Goal: Task Accomplishment & Management: Manage account settings

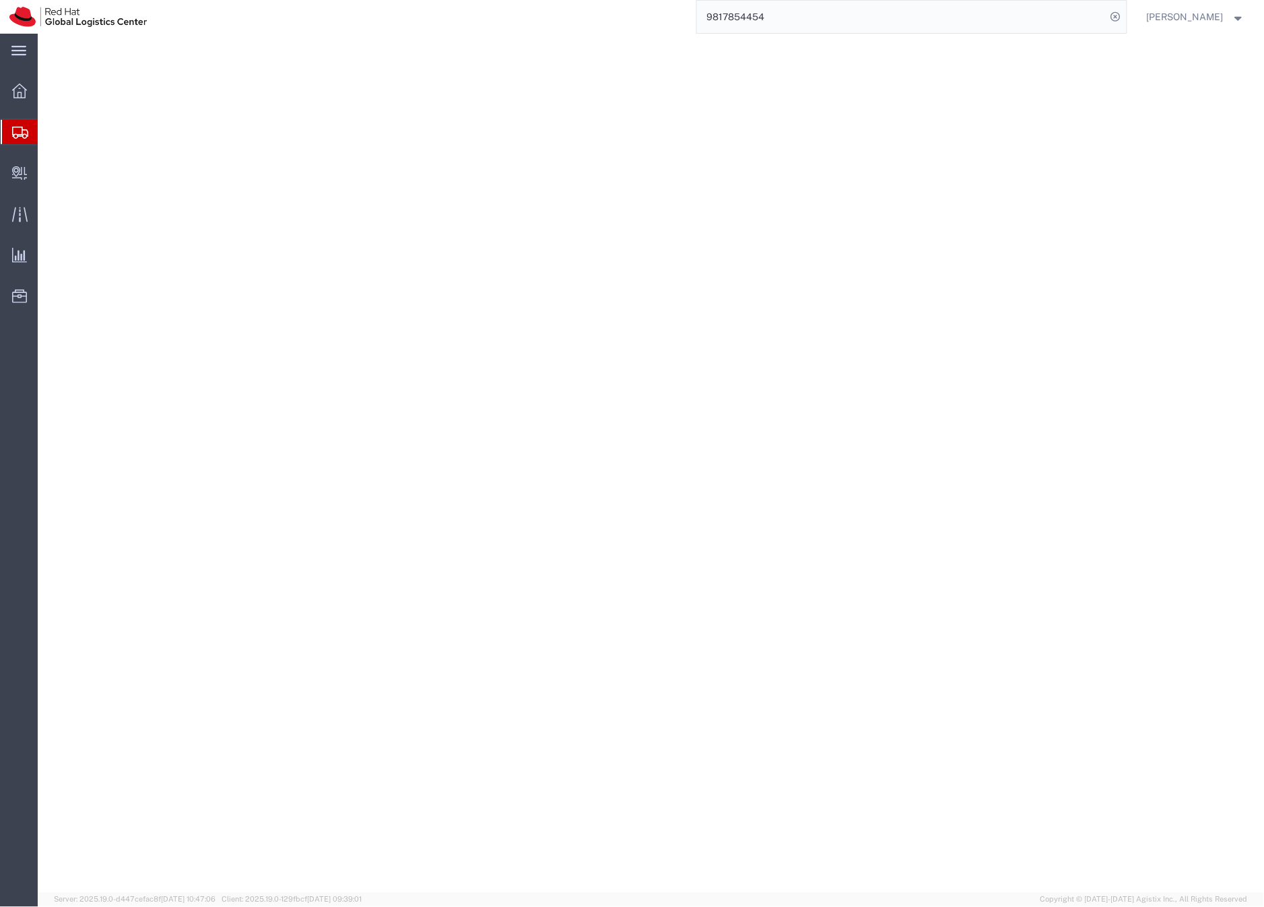
select select
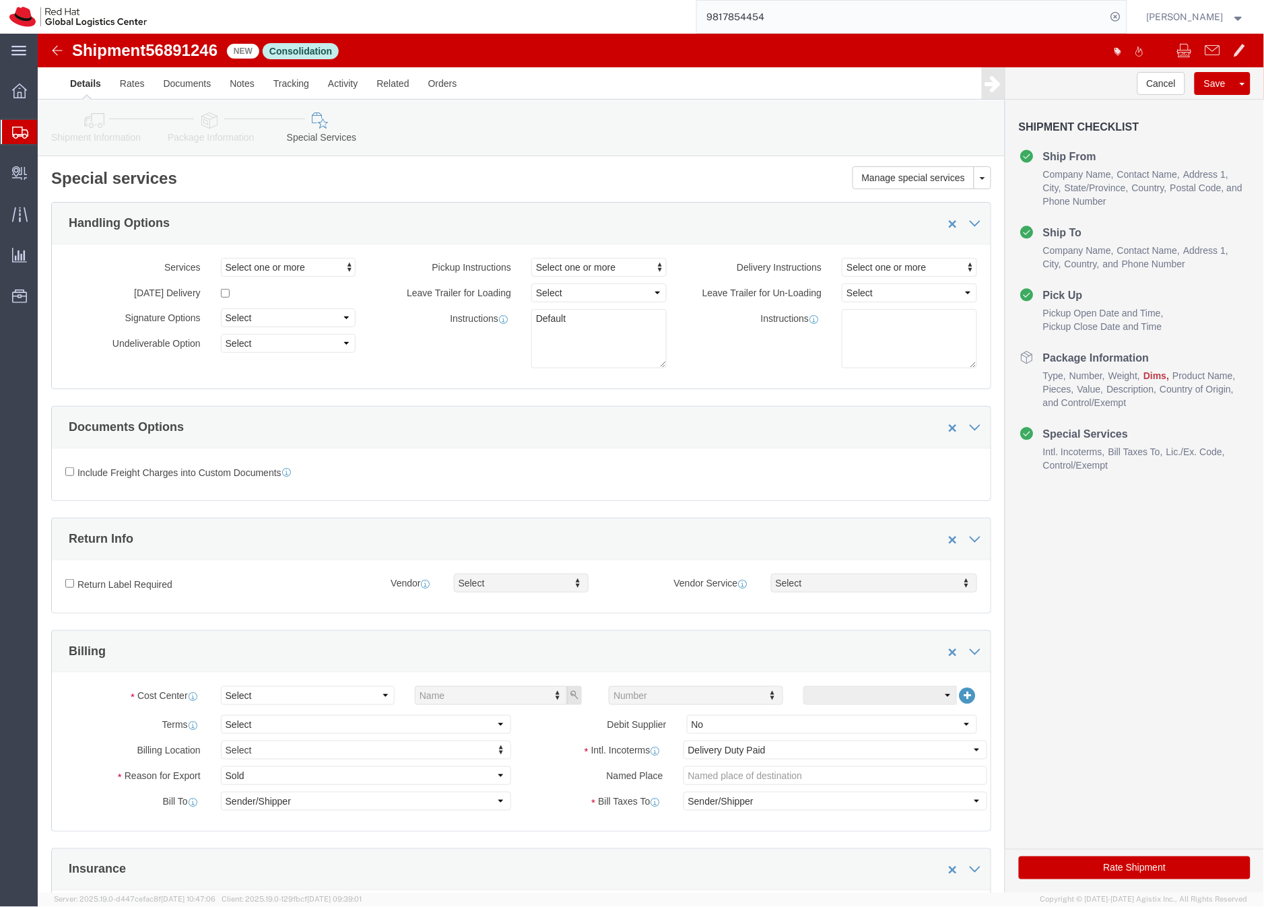
scroll to position [712, 0]
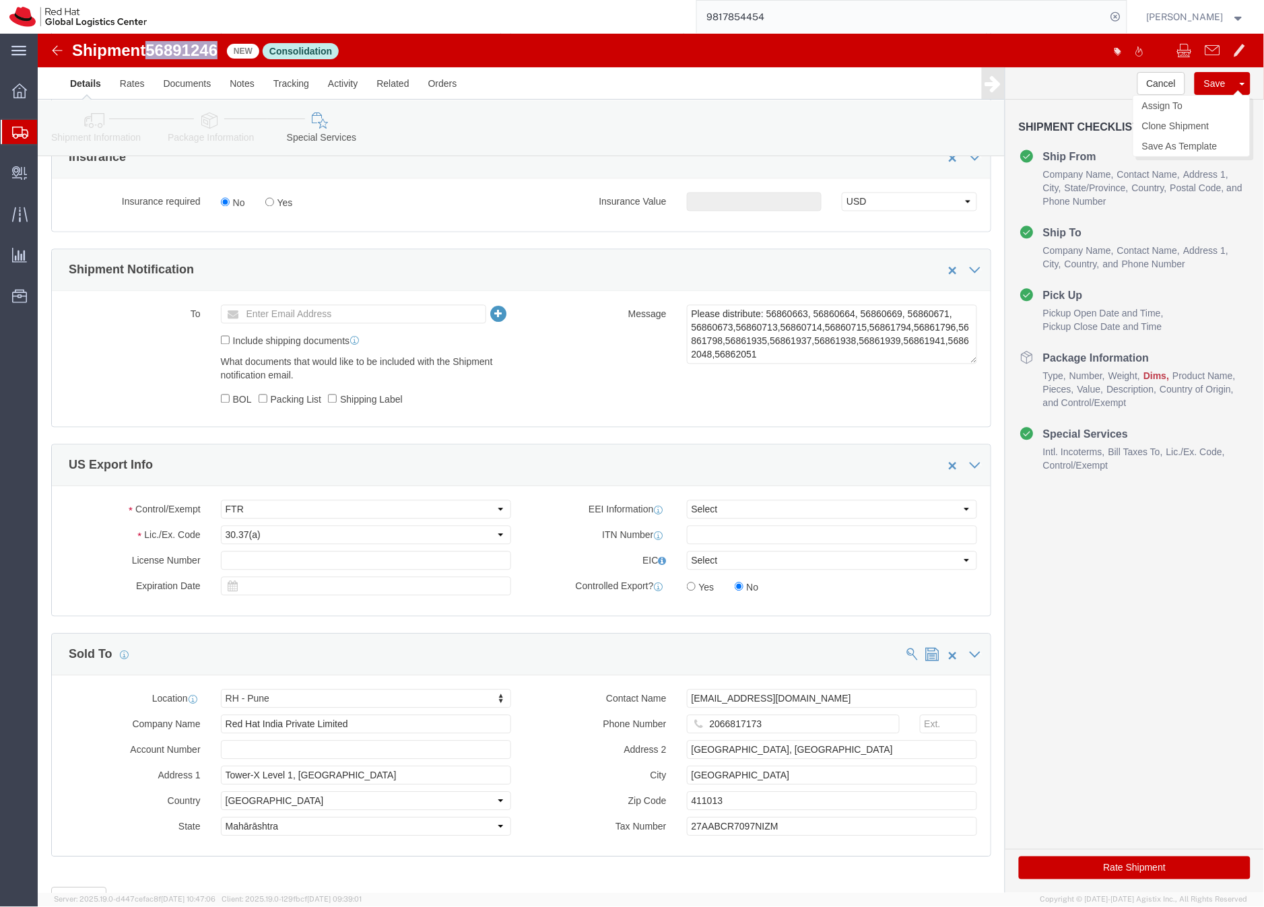
click button "Save"
click div
click at [750, 12] on input "9817854454" at bounding box center [902, 17] width 410 height 32
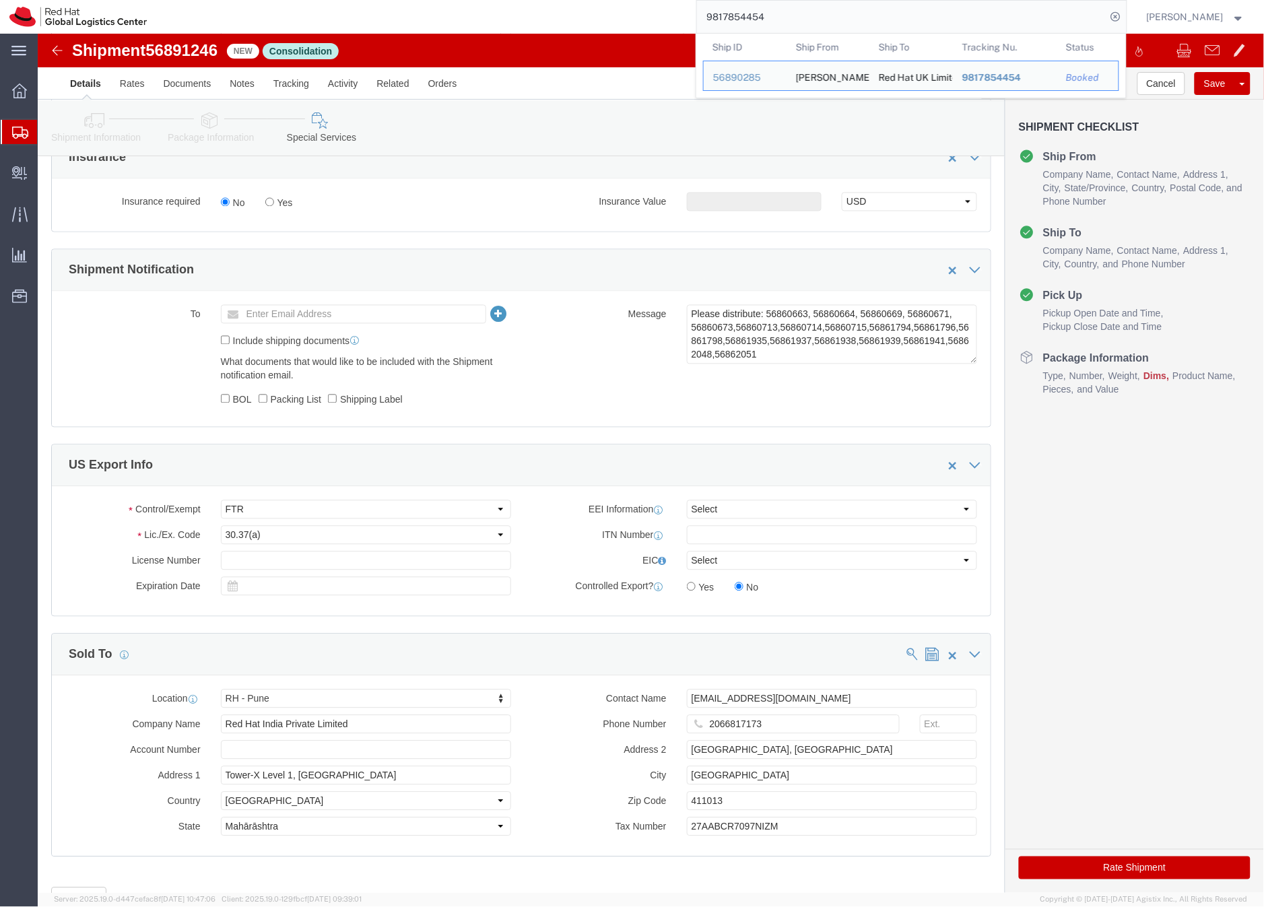
paste input "56891276"
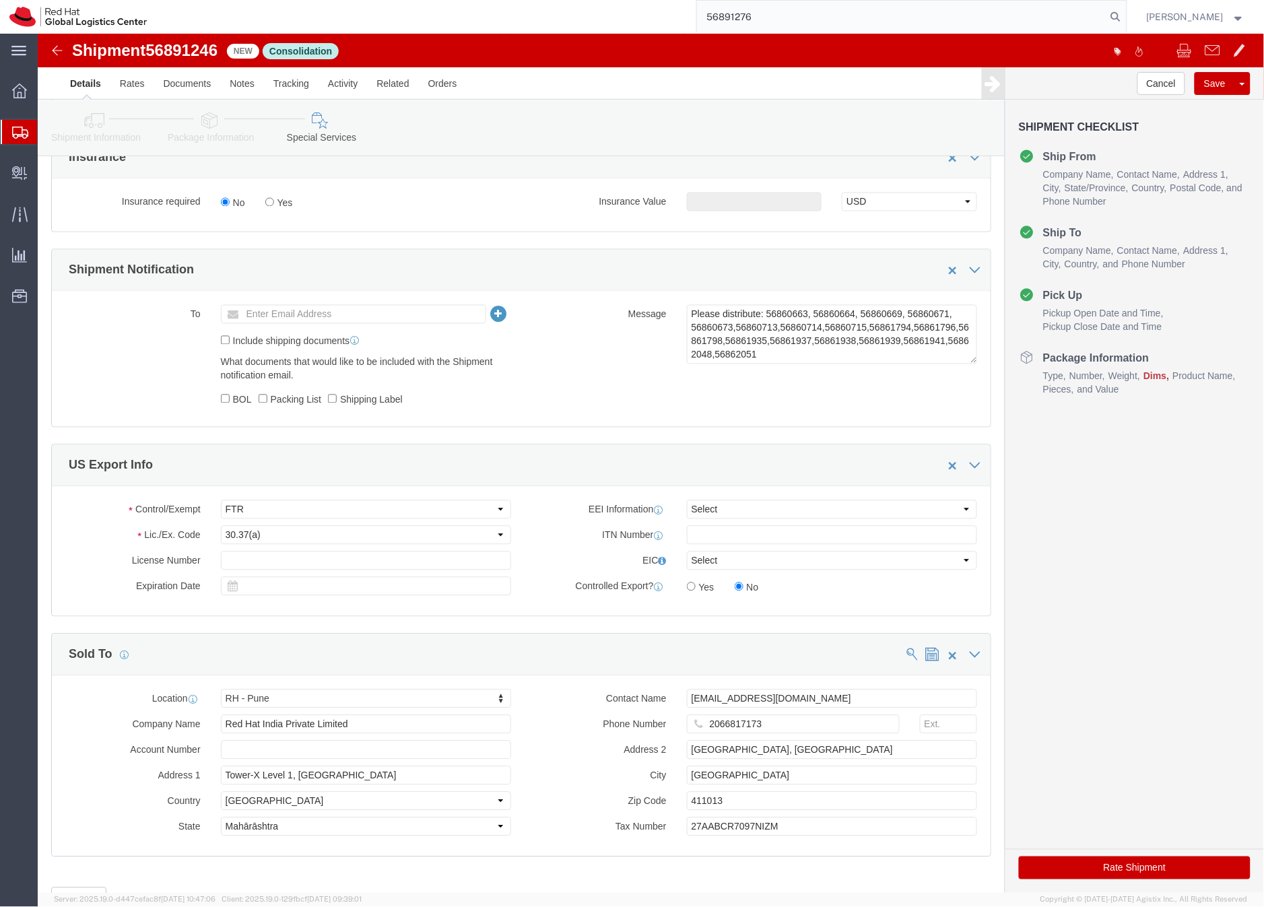
type input "56891276"
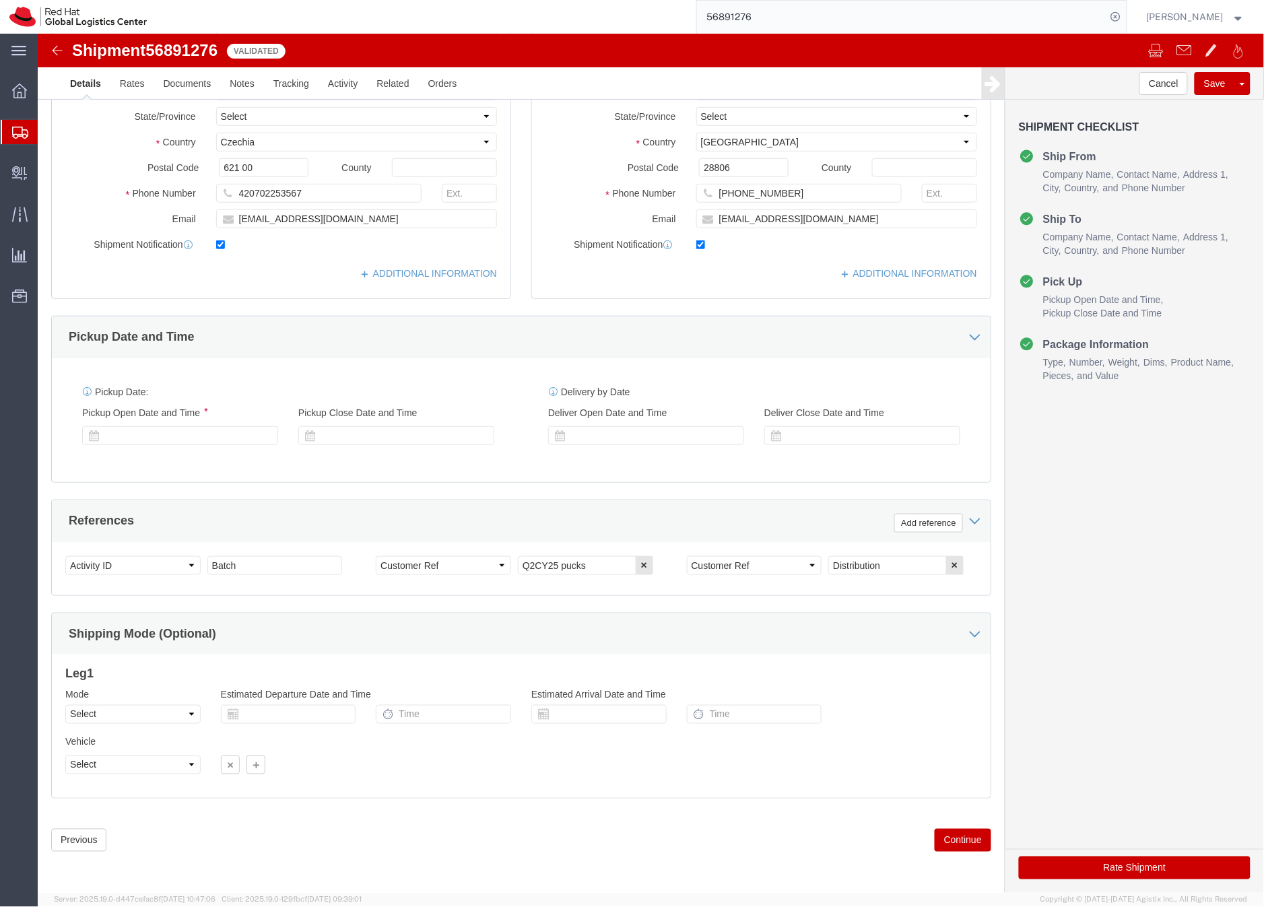
select select "38037"
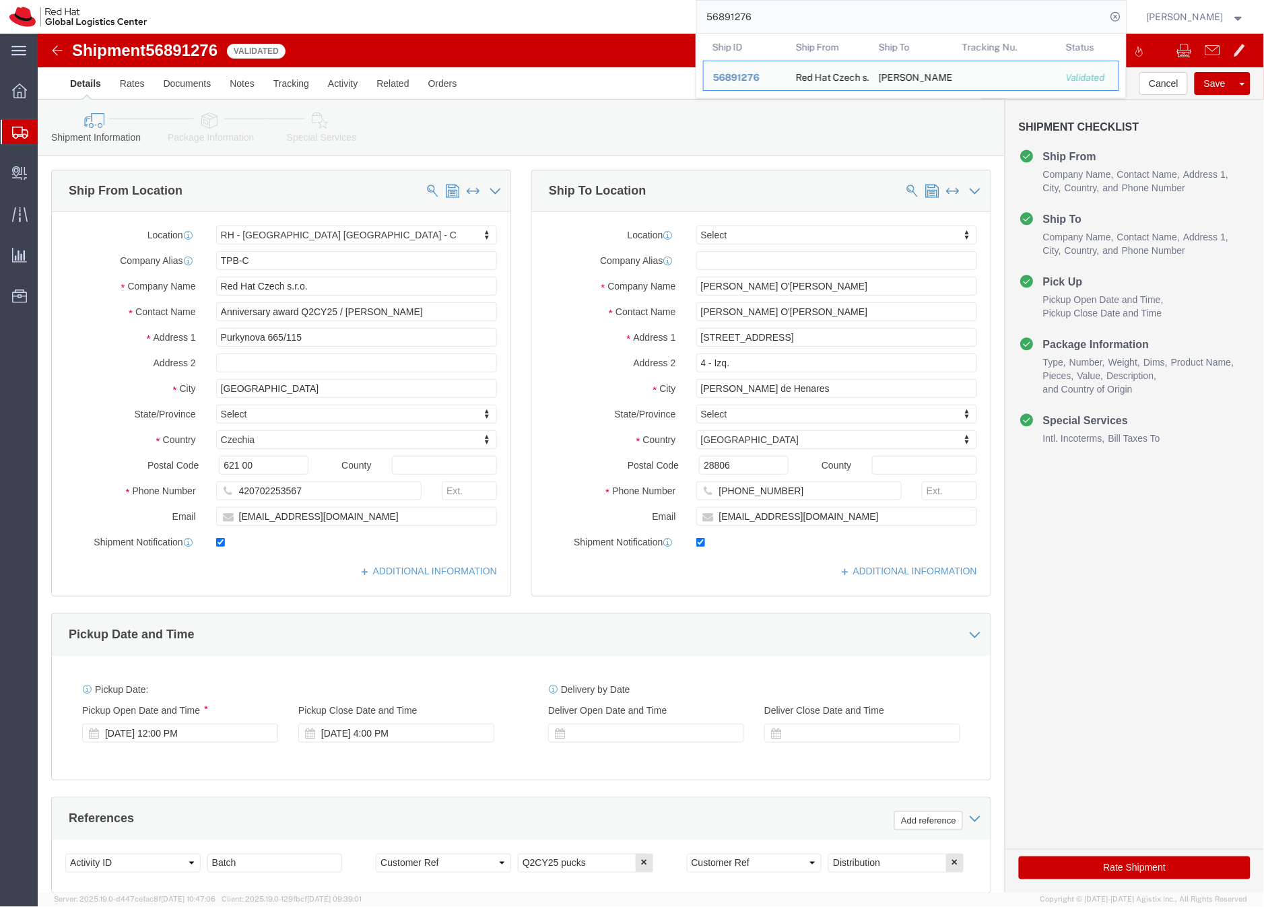
click icon
click div
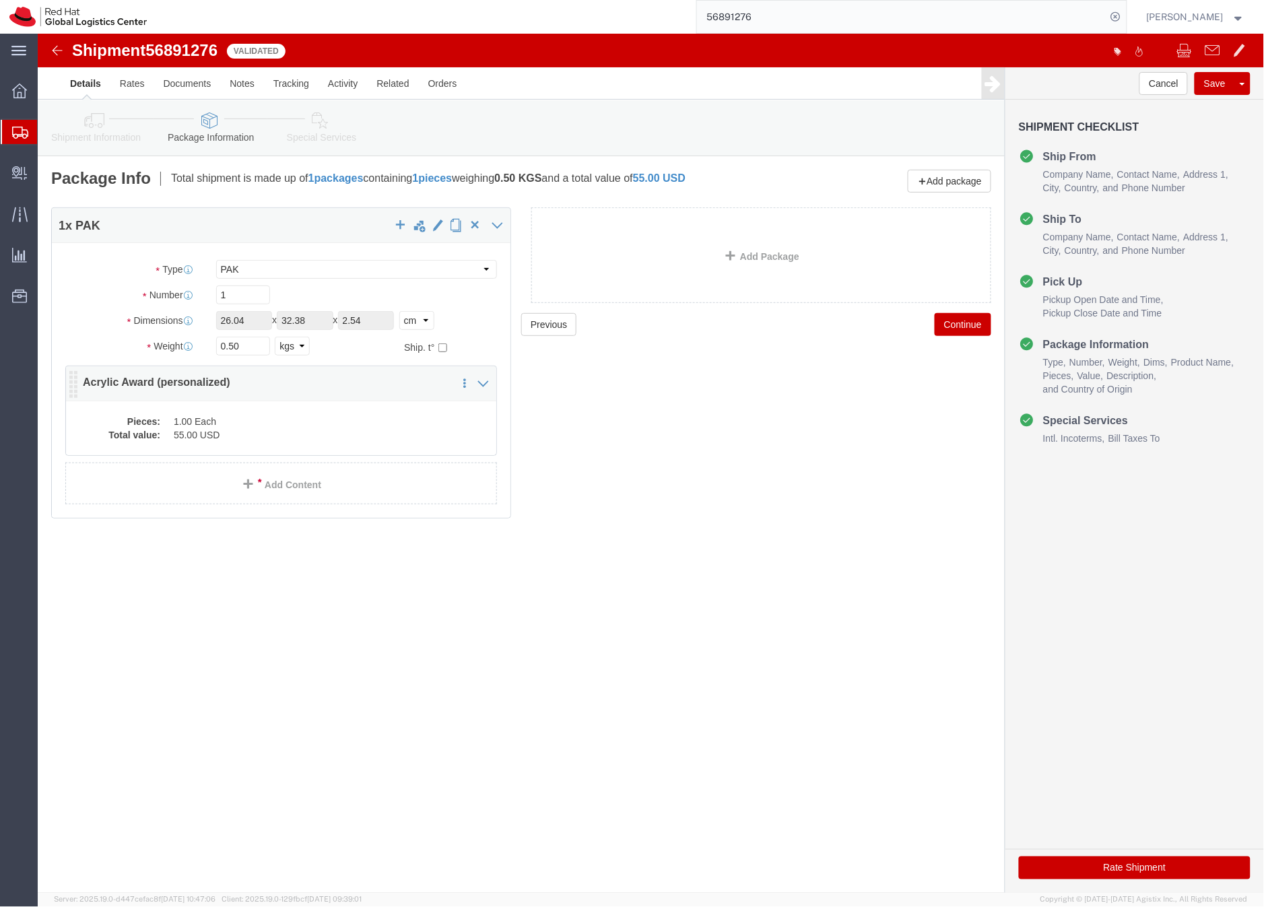
click dd "1.00 Each"
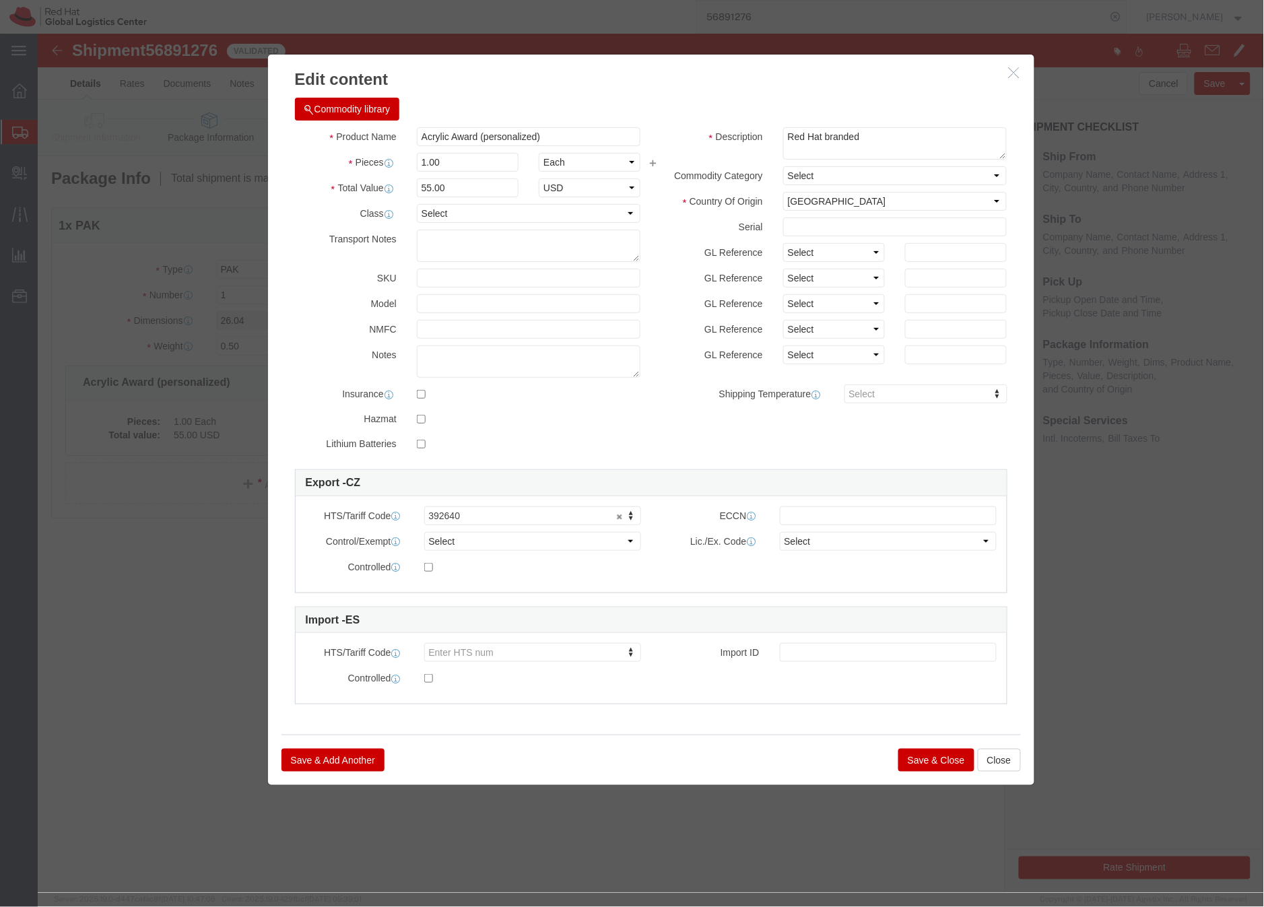
click button "Save & Close"
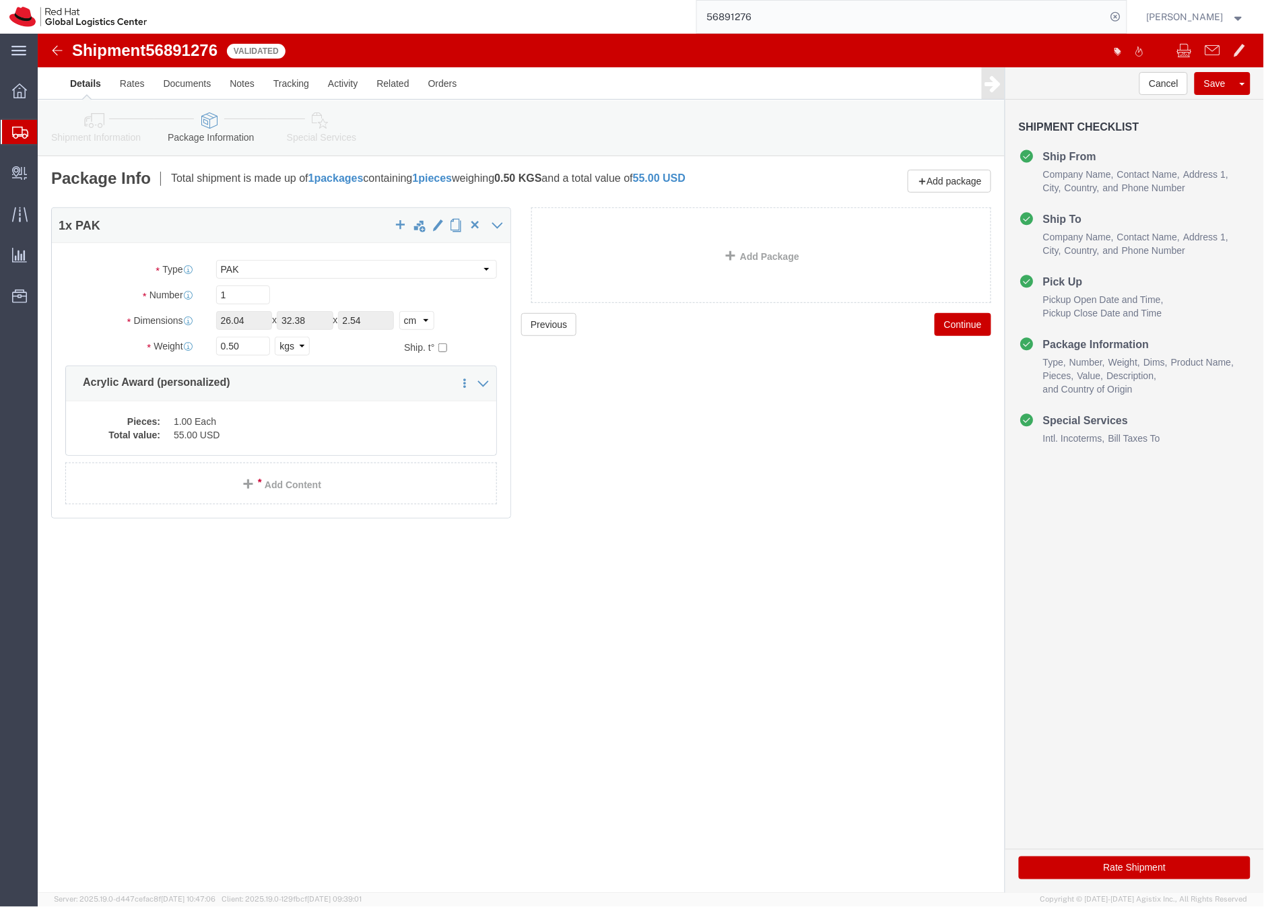
click icon
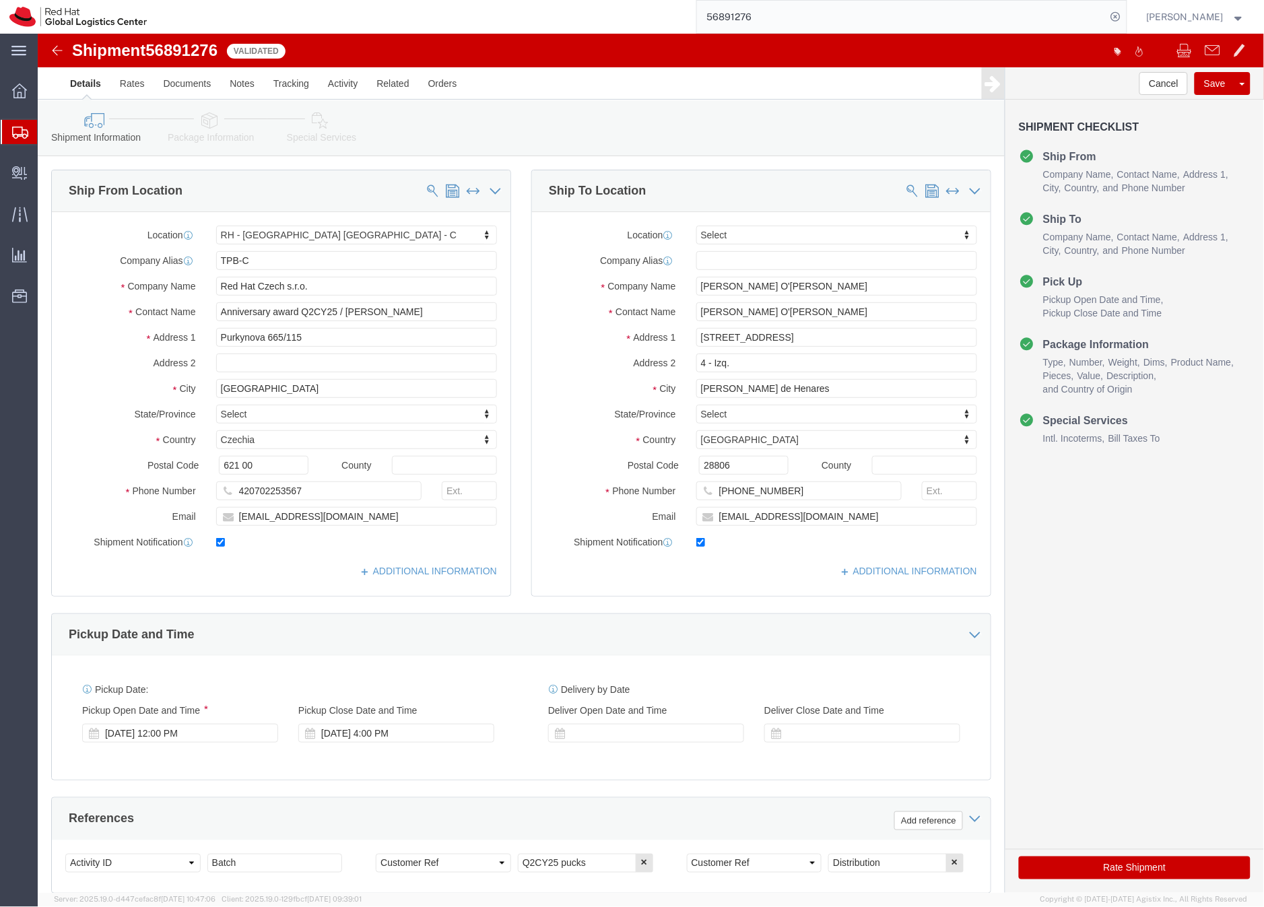
click icon
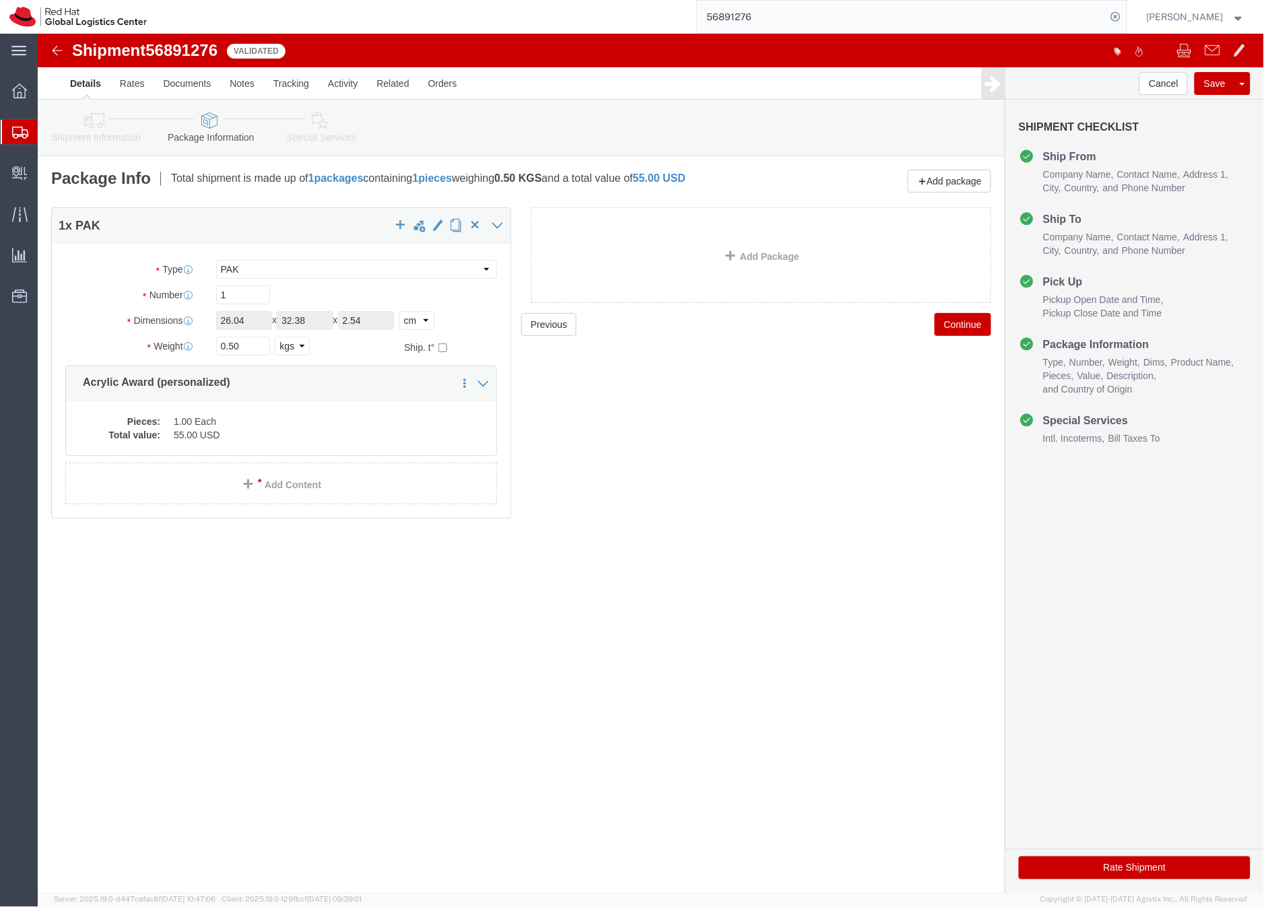
click icon
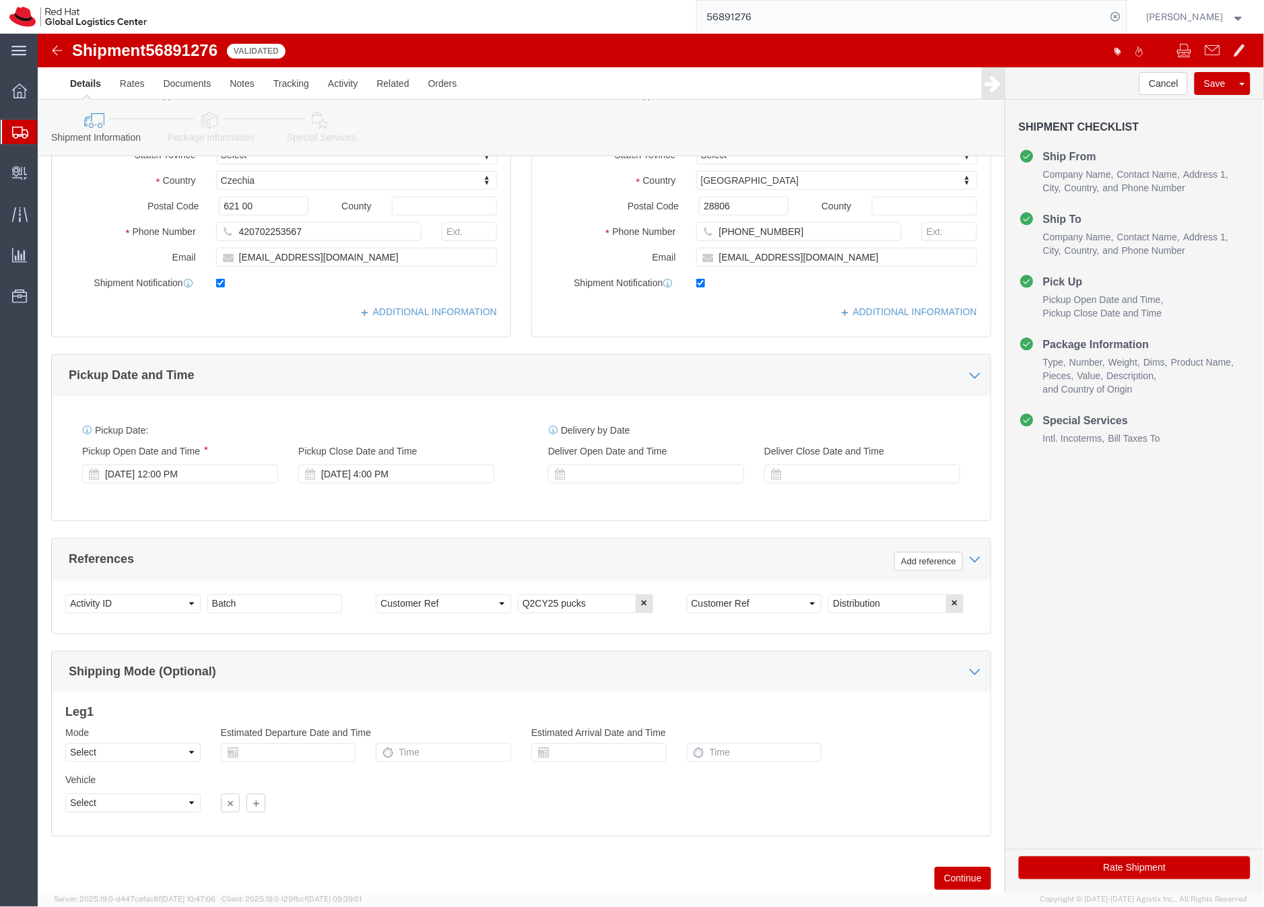
scroll to position [298, 0]
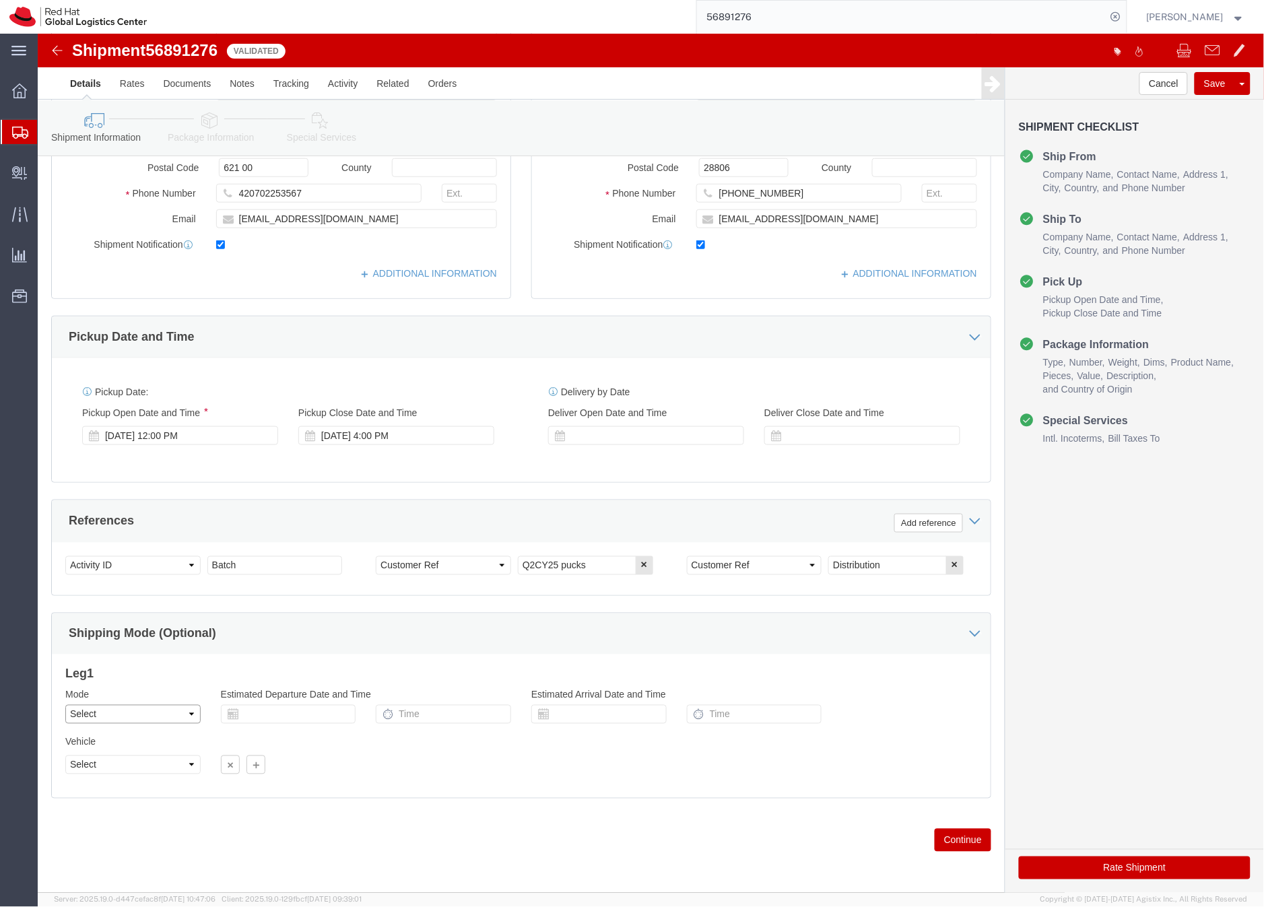
click select "Select Air Less than Truckload Multi-Leg Ocean Freight Rail Small Parcel Truckl…"
click icon
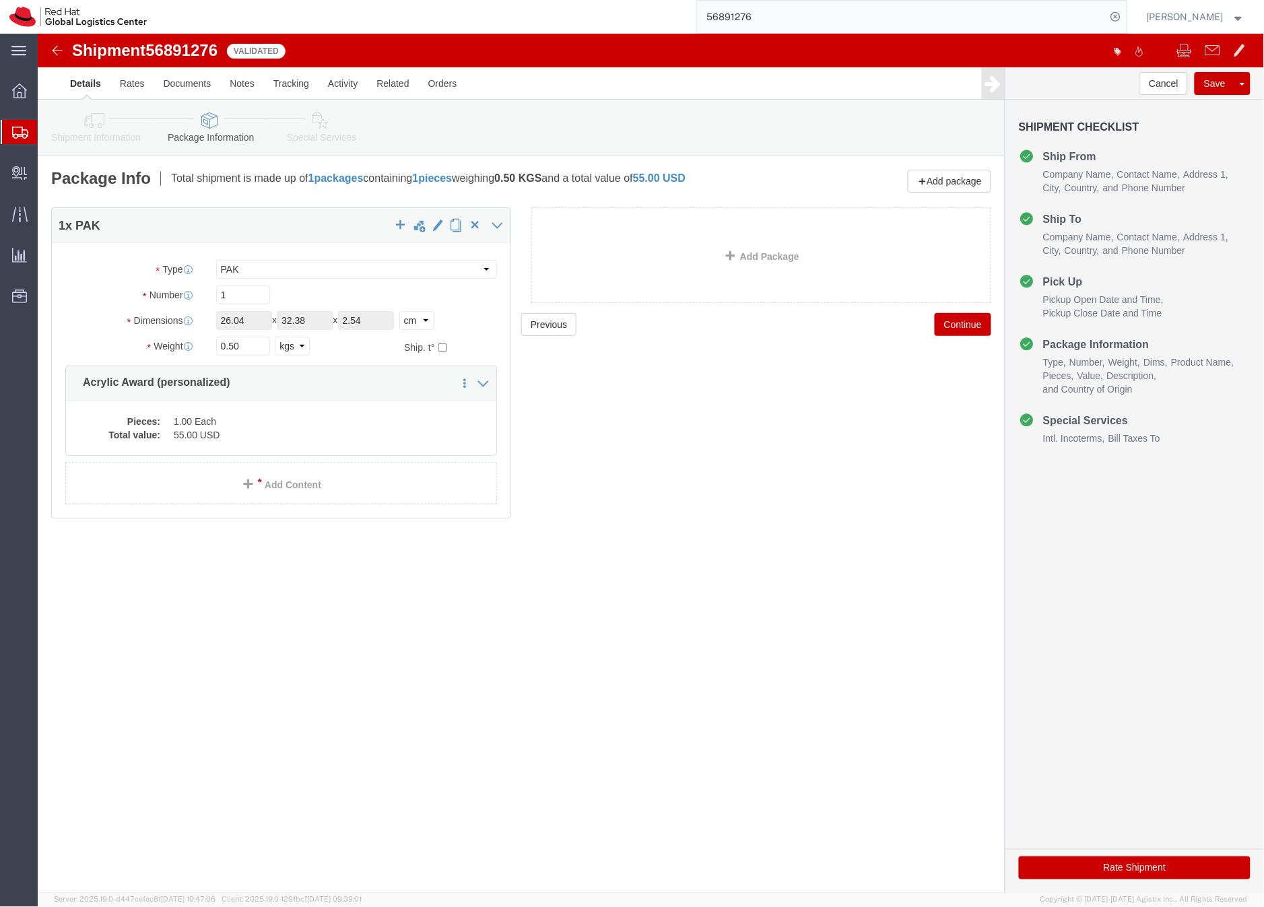
click link "Special Services"
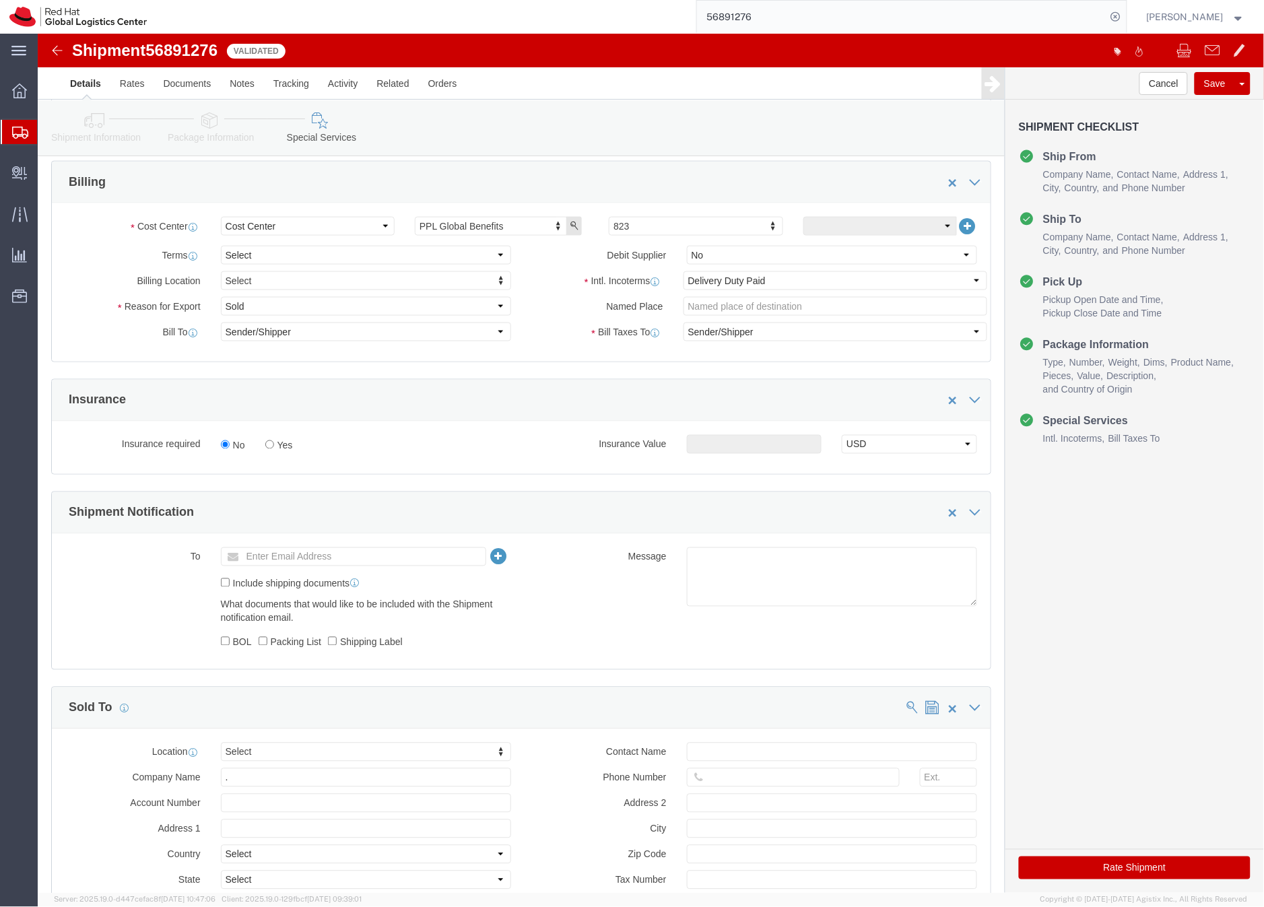
scroll to position [583, 0]
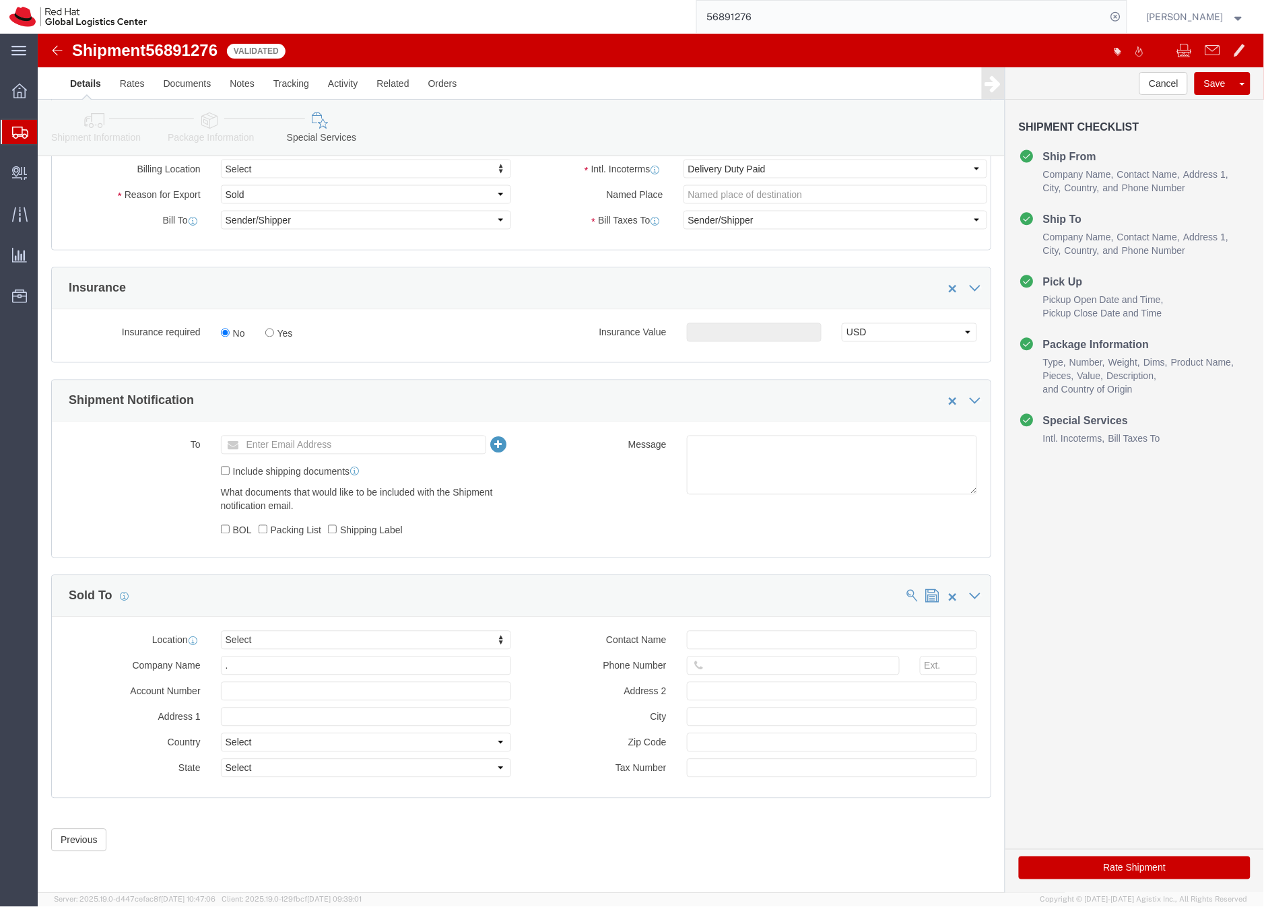
click button "Rate Shipment"
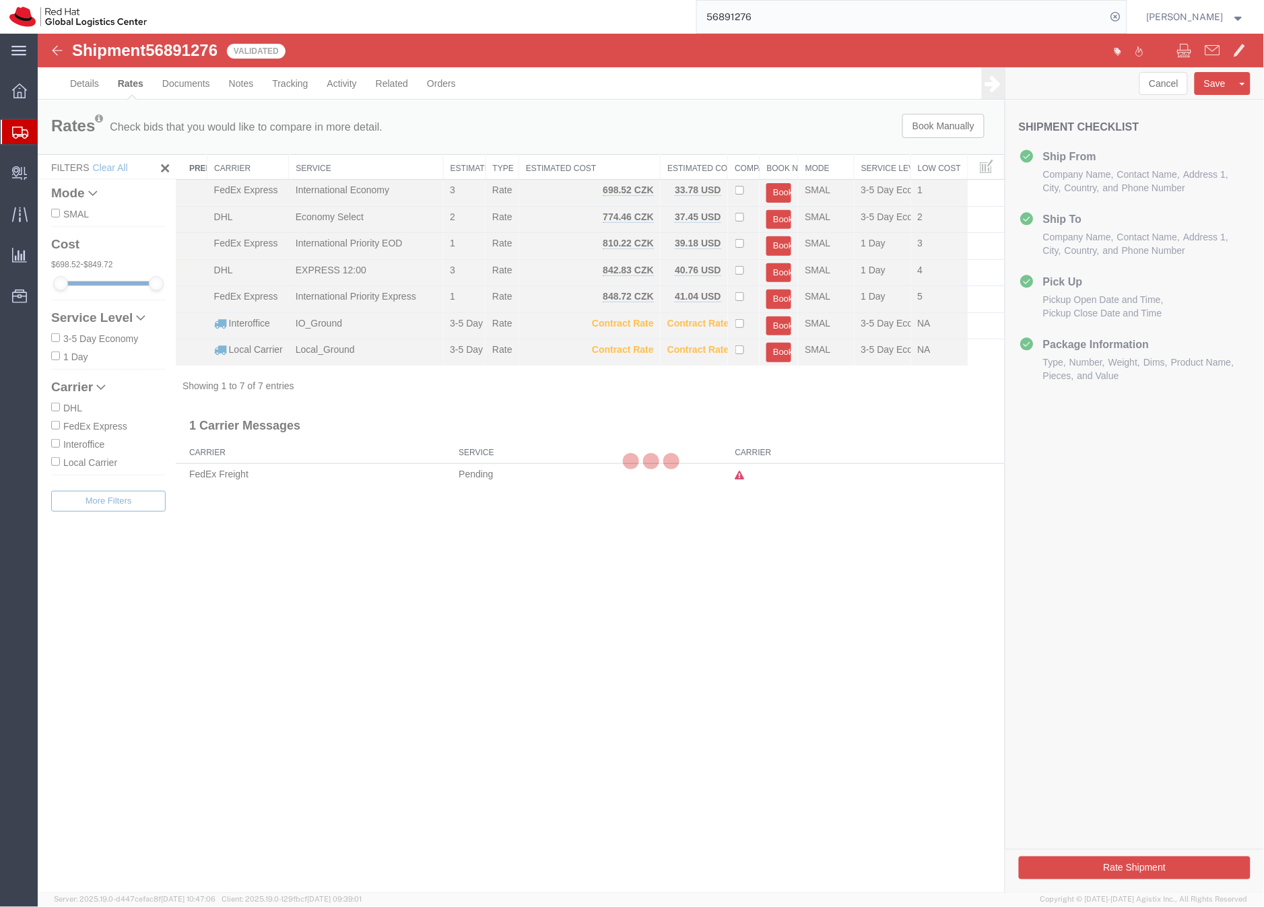
scroll to position [0, 0]
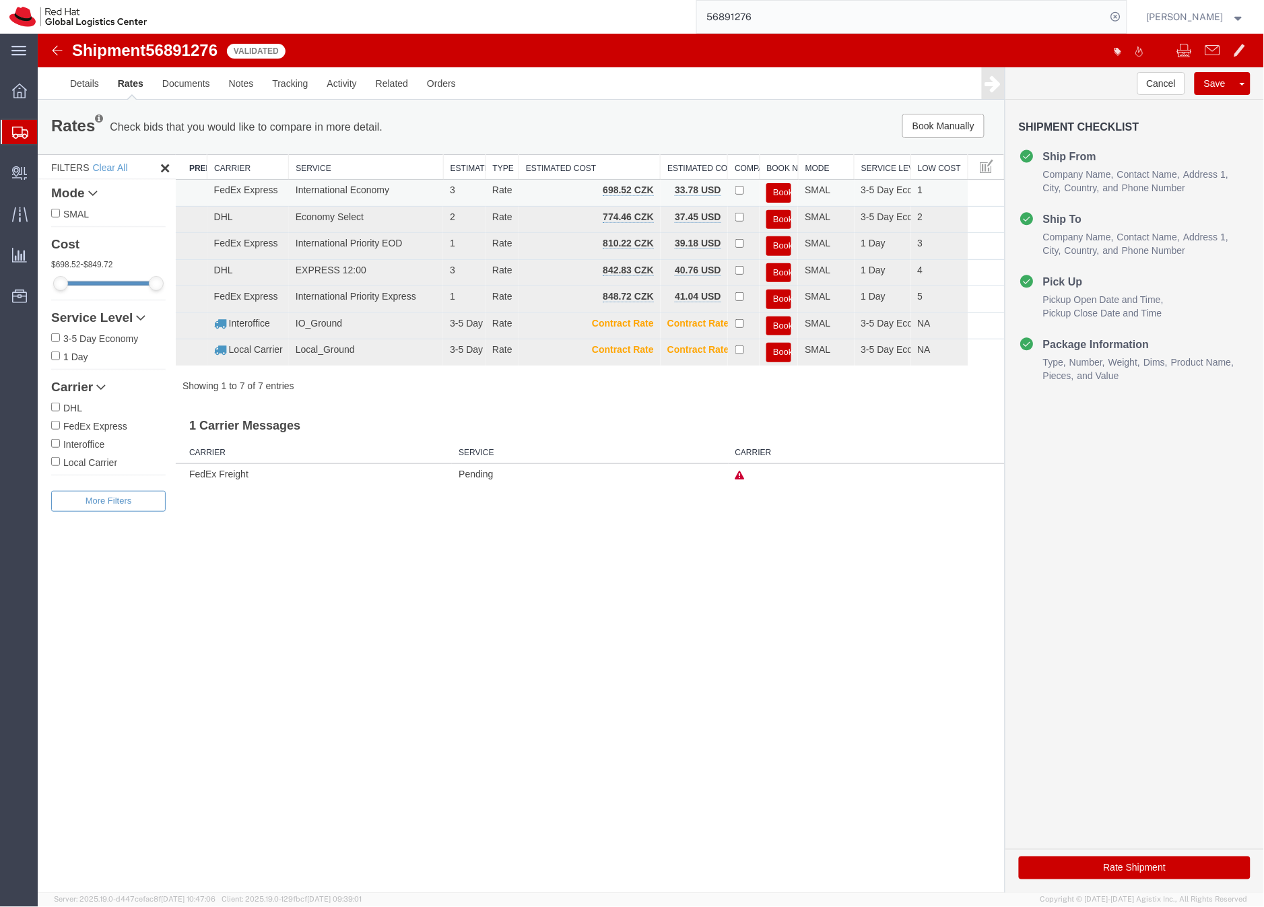
click at [775, 190] on button "Book" at bounding box center [778, 193] width 25 height 20
click at [92, 83] on link "Details" at bounding box center [84, 83] width 48 height 32
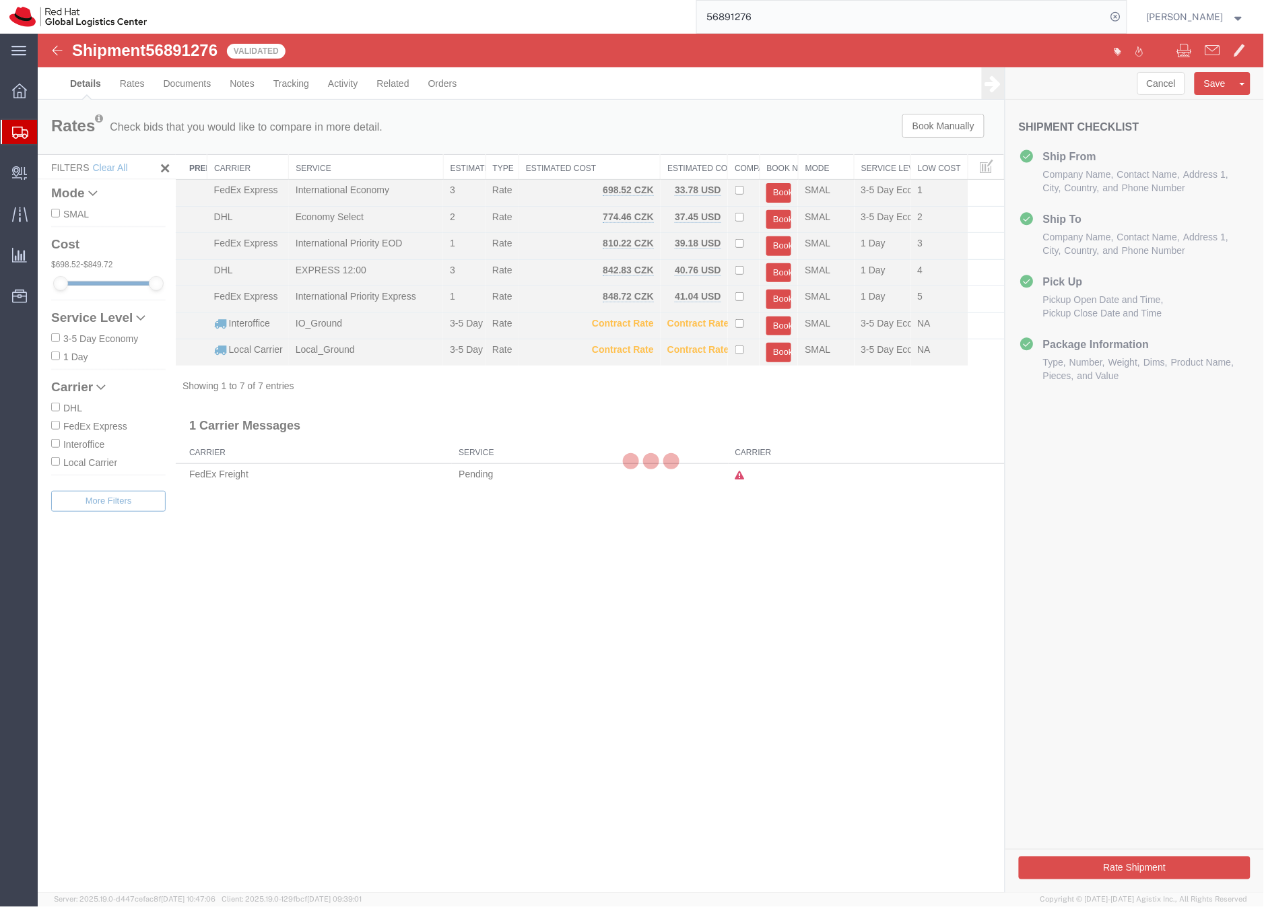
select select "38037"
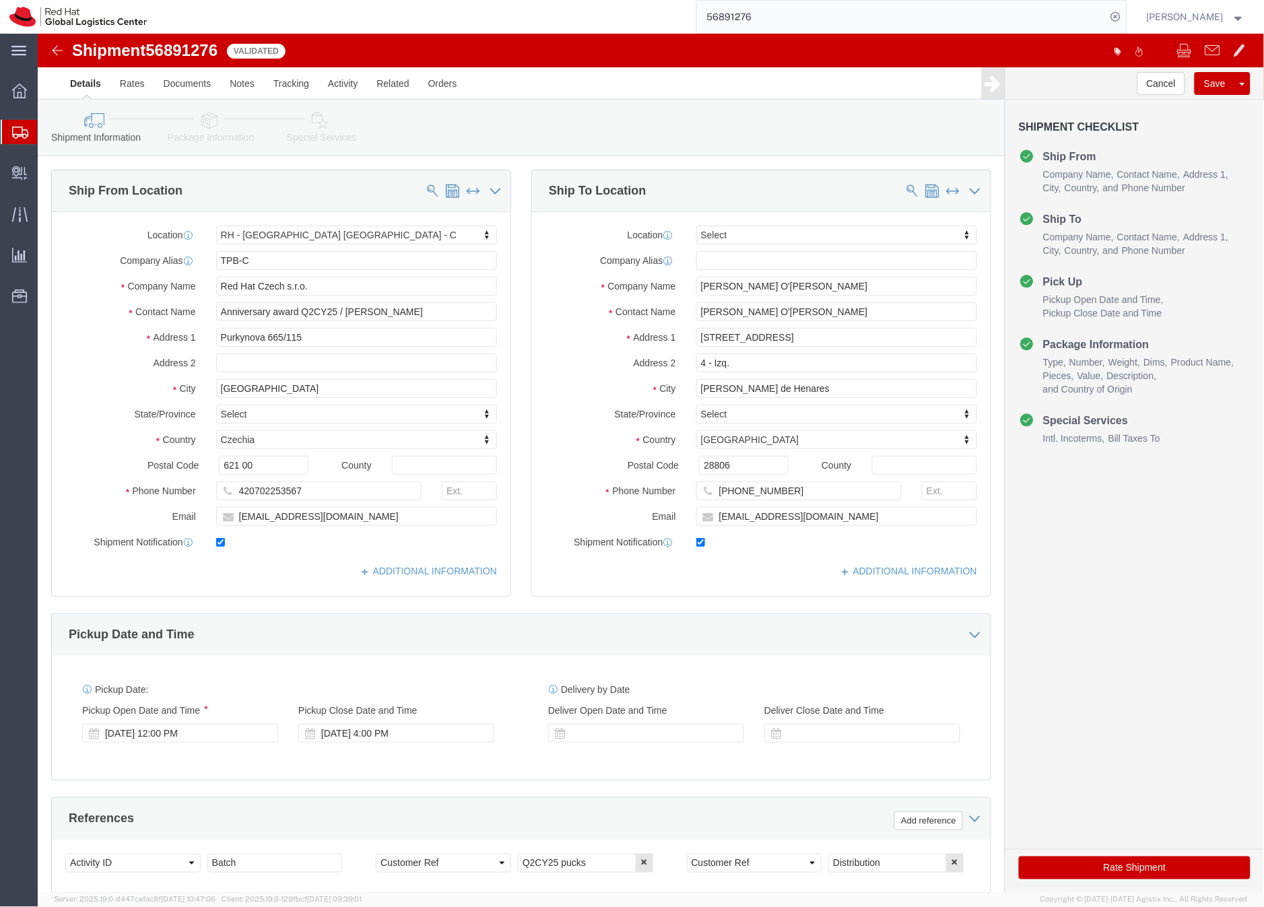
click icon
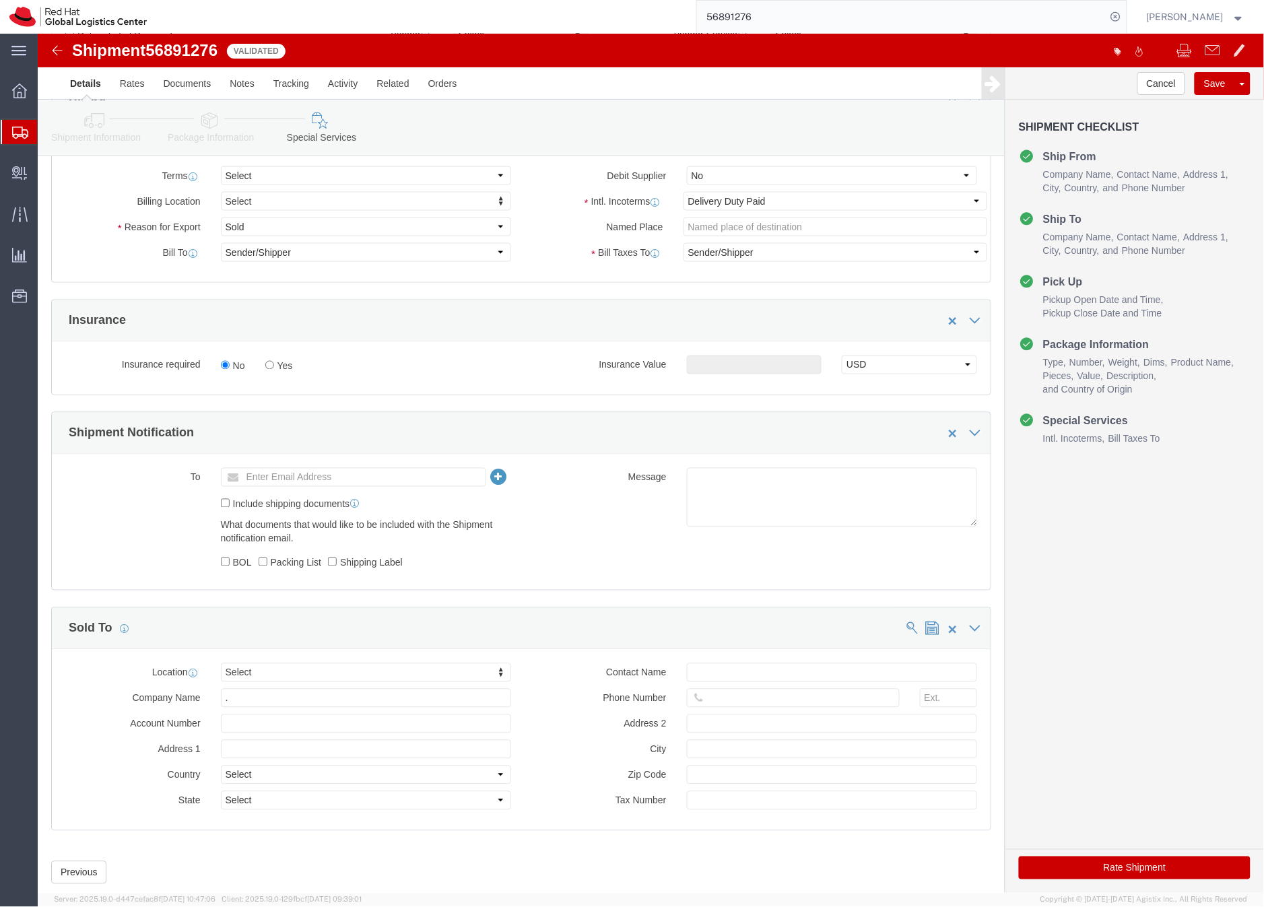
scroll to position [583, 0]
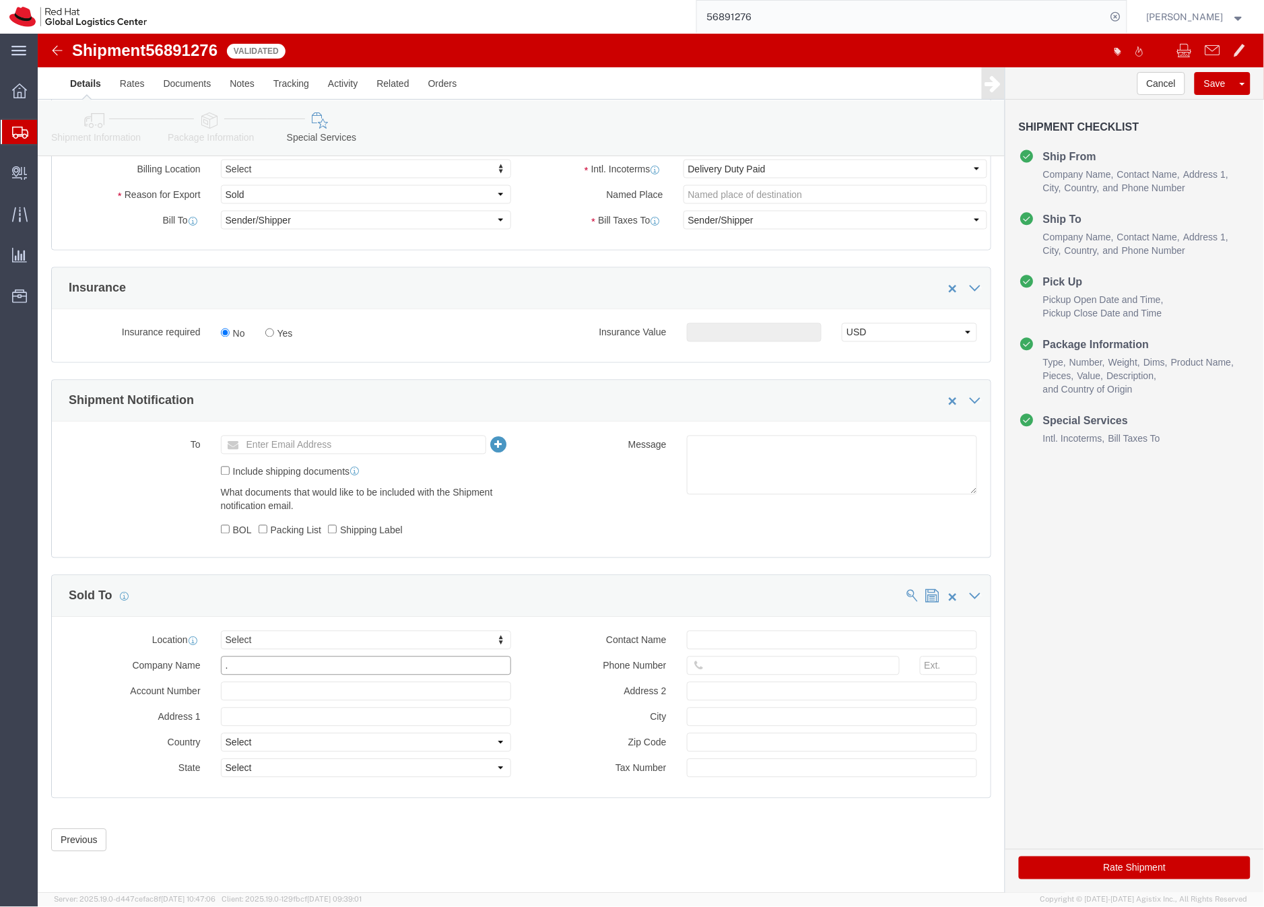
click input "."
click button "Rate Shipment"
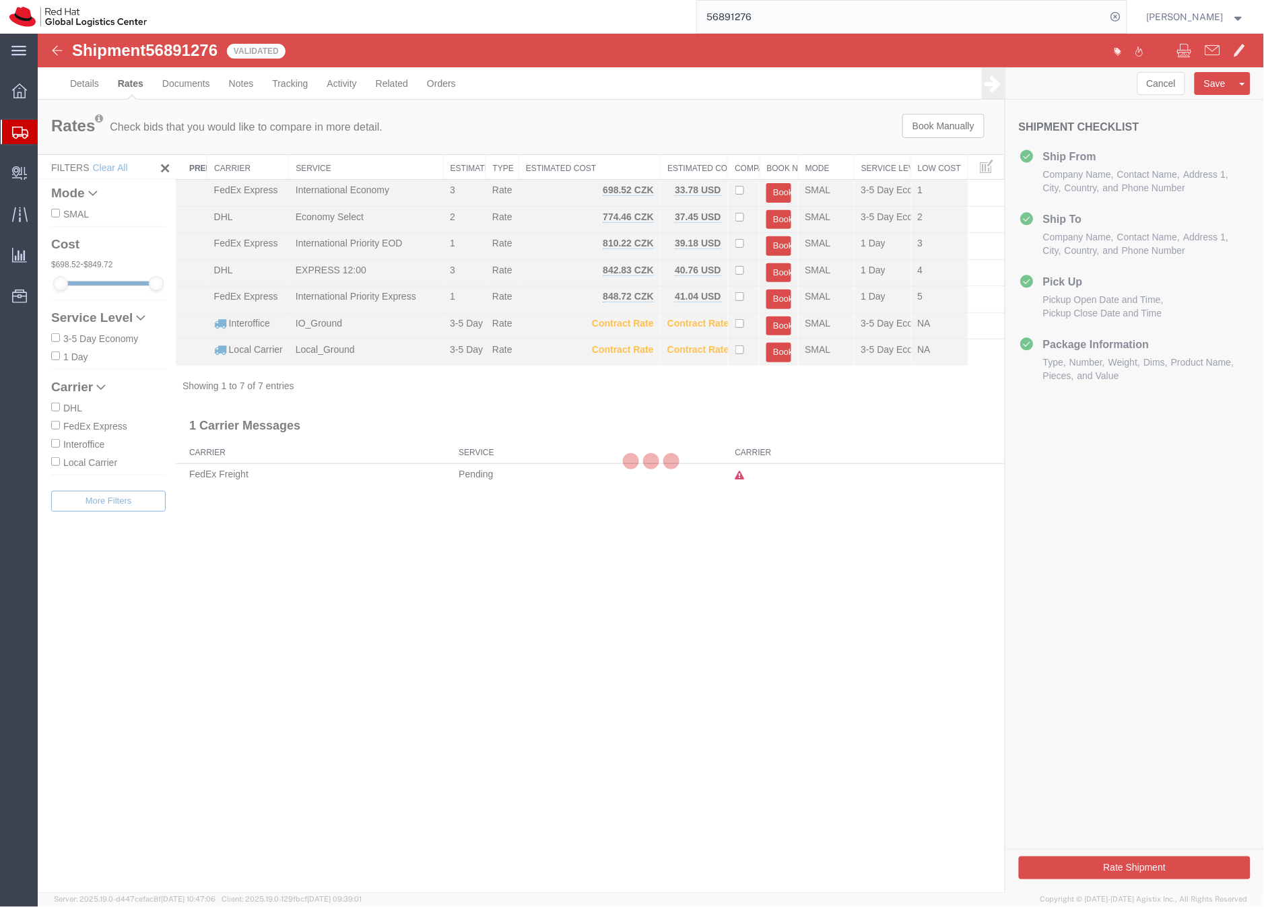
scroll to position [0, 0]
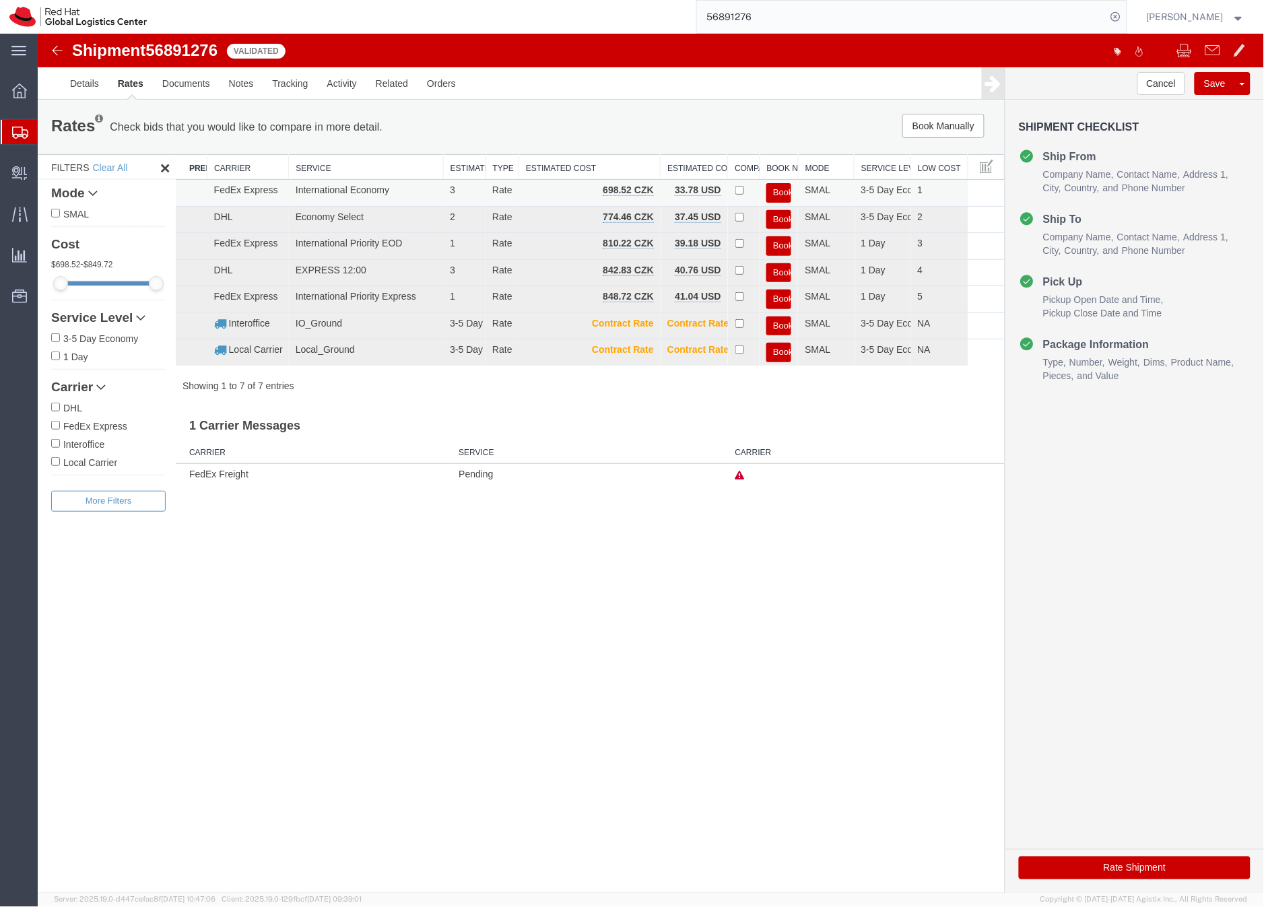
click at [781, 188] on button "Book" at bounding box center [778, 193] width 25 height 20
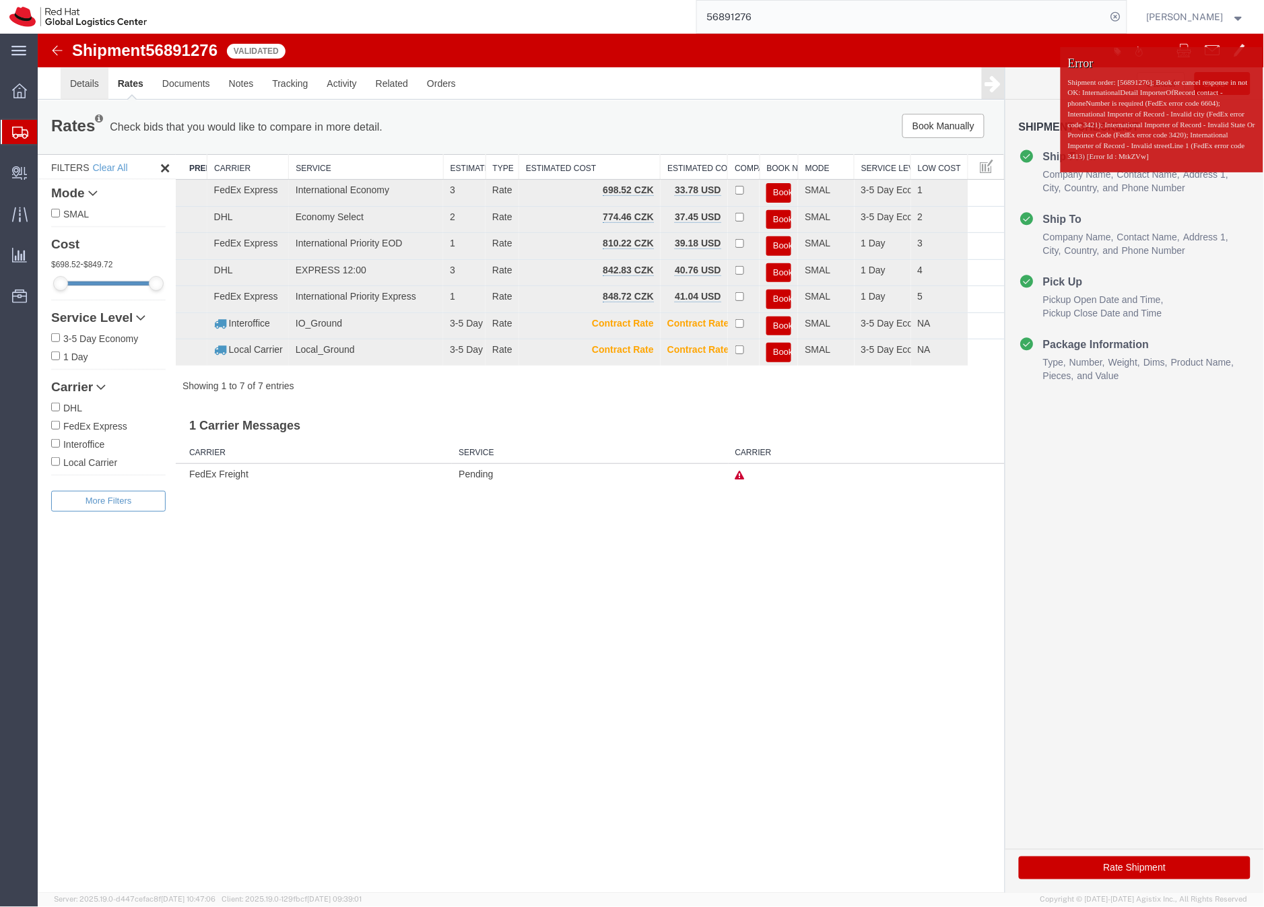
click at [77, 82] on link "Details" at bounding box center [84, 83] width 48 height 32
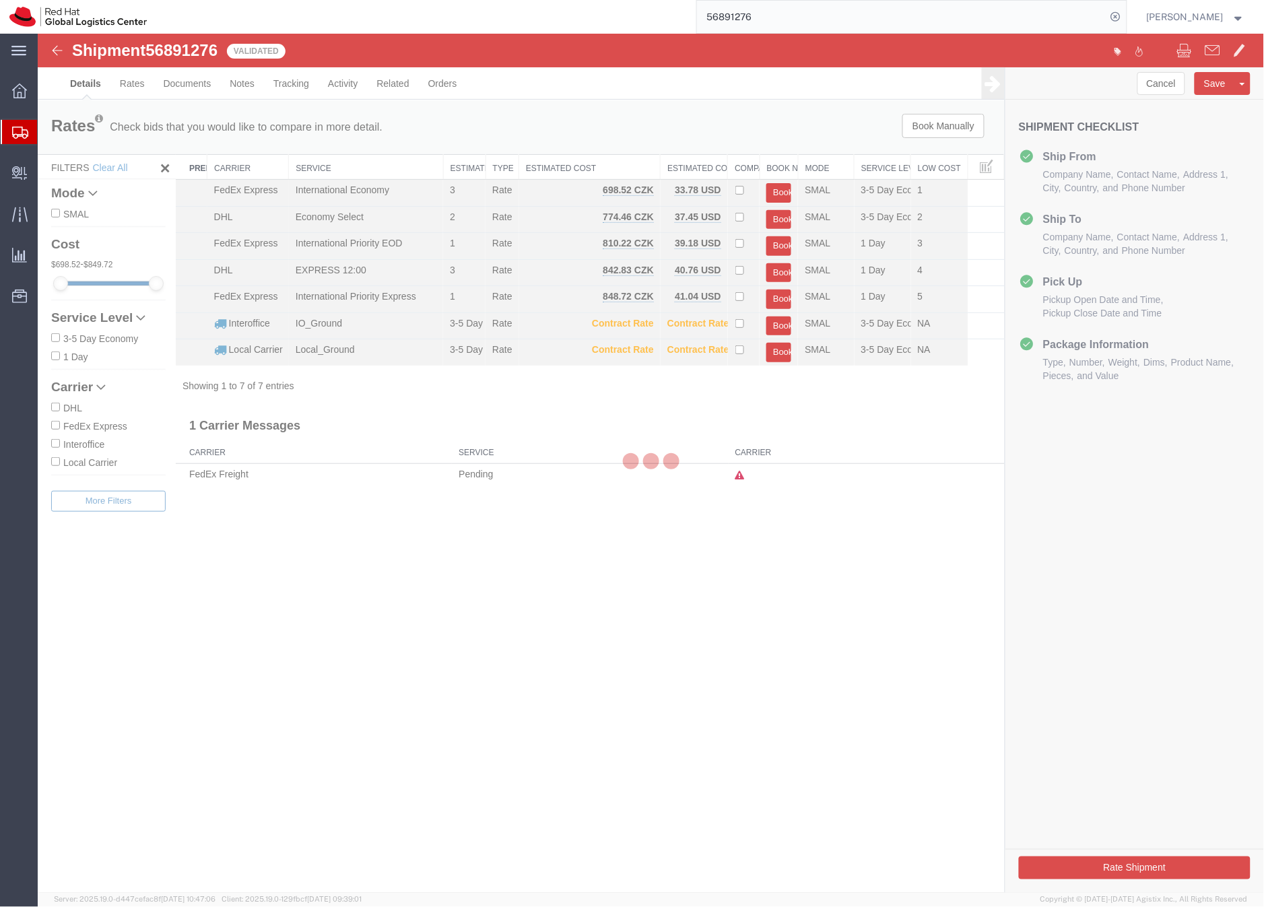
select select "38037"
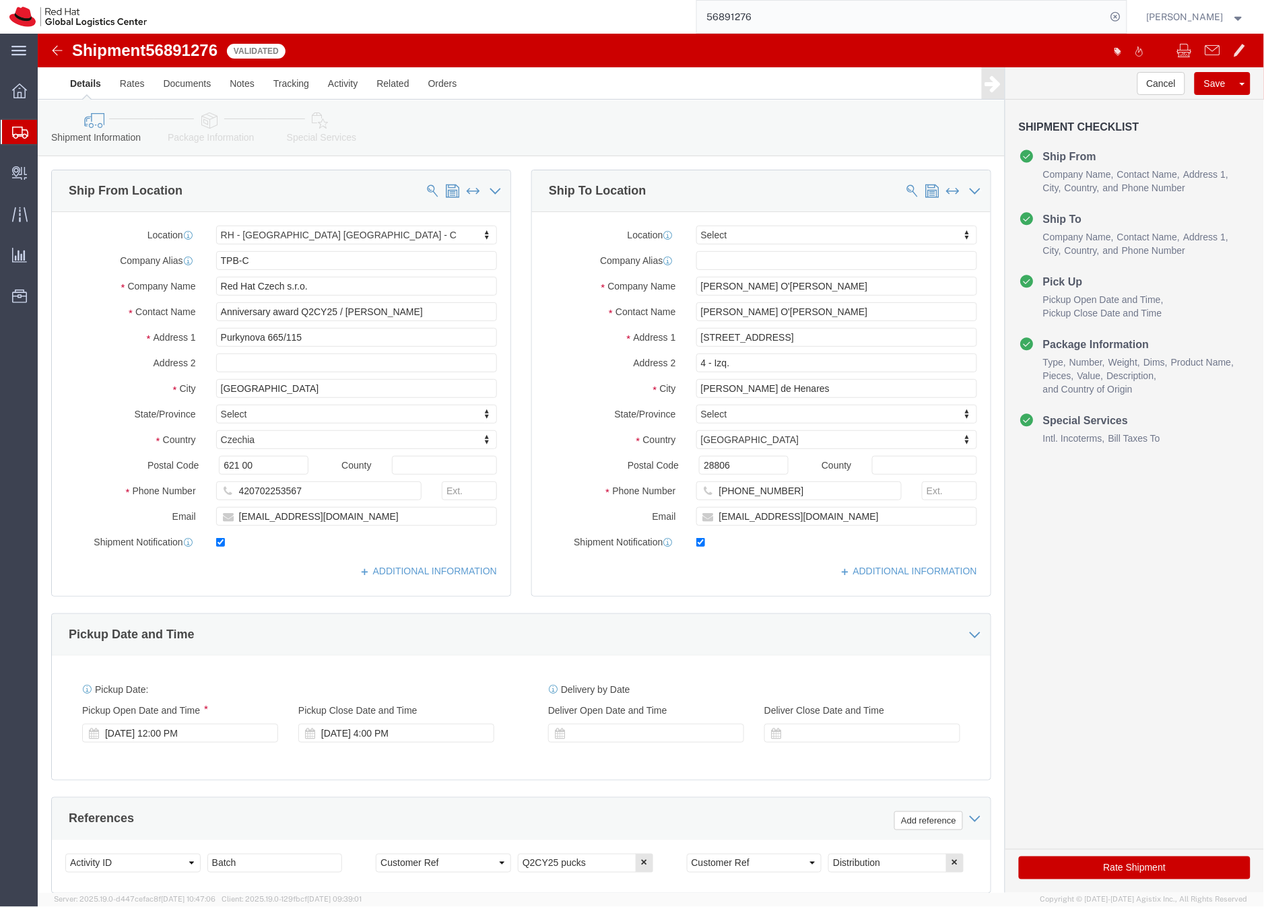
click icon
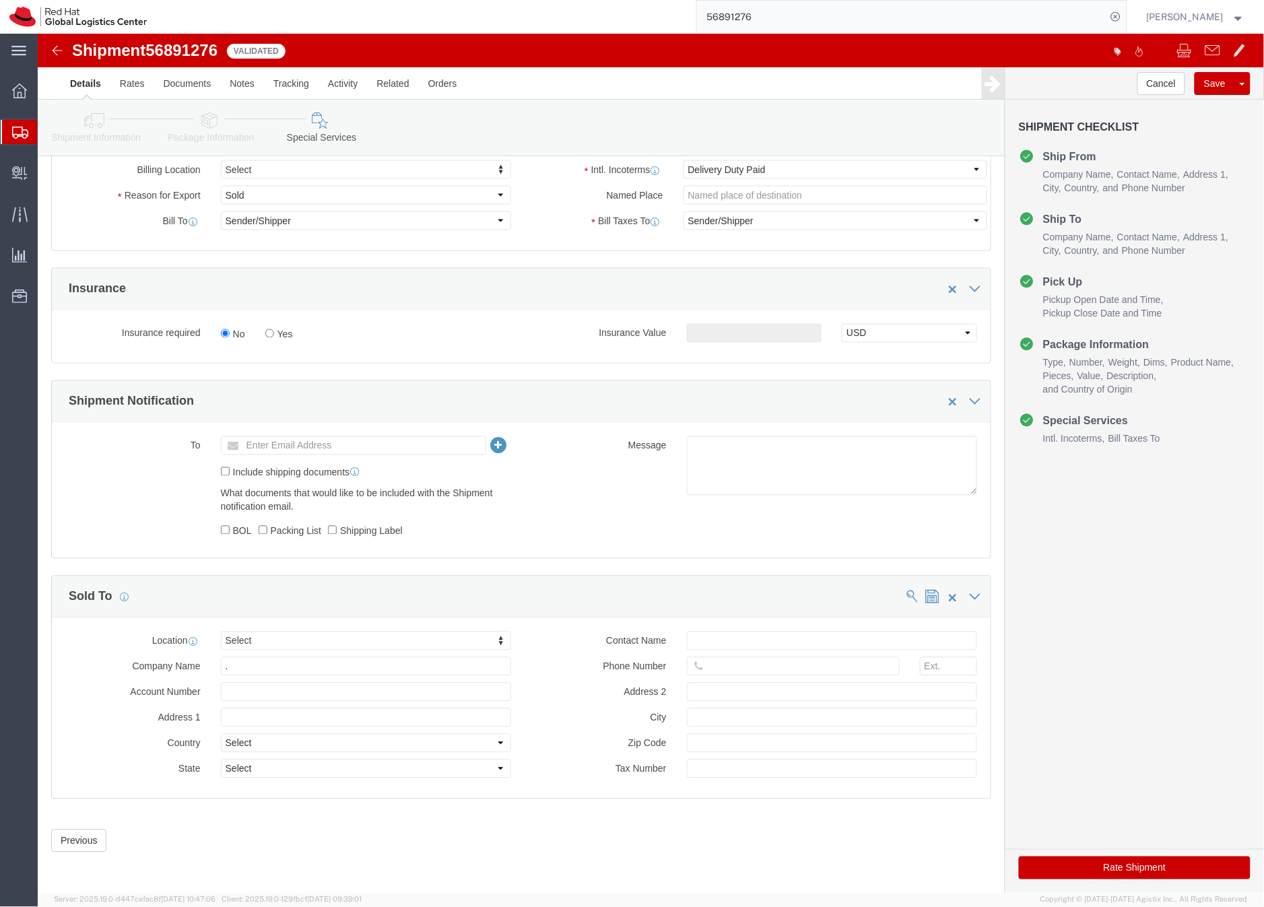
scroll to position [583, 0]
drag, startPoint x: 229, startPoint y: 633, endPoint x: 179, endPoint y: 635, distance: 49.9
click div "."
type input "mad"
select select "37975"
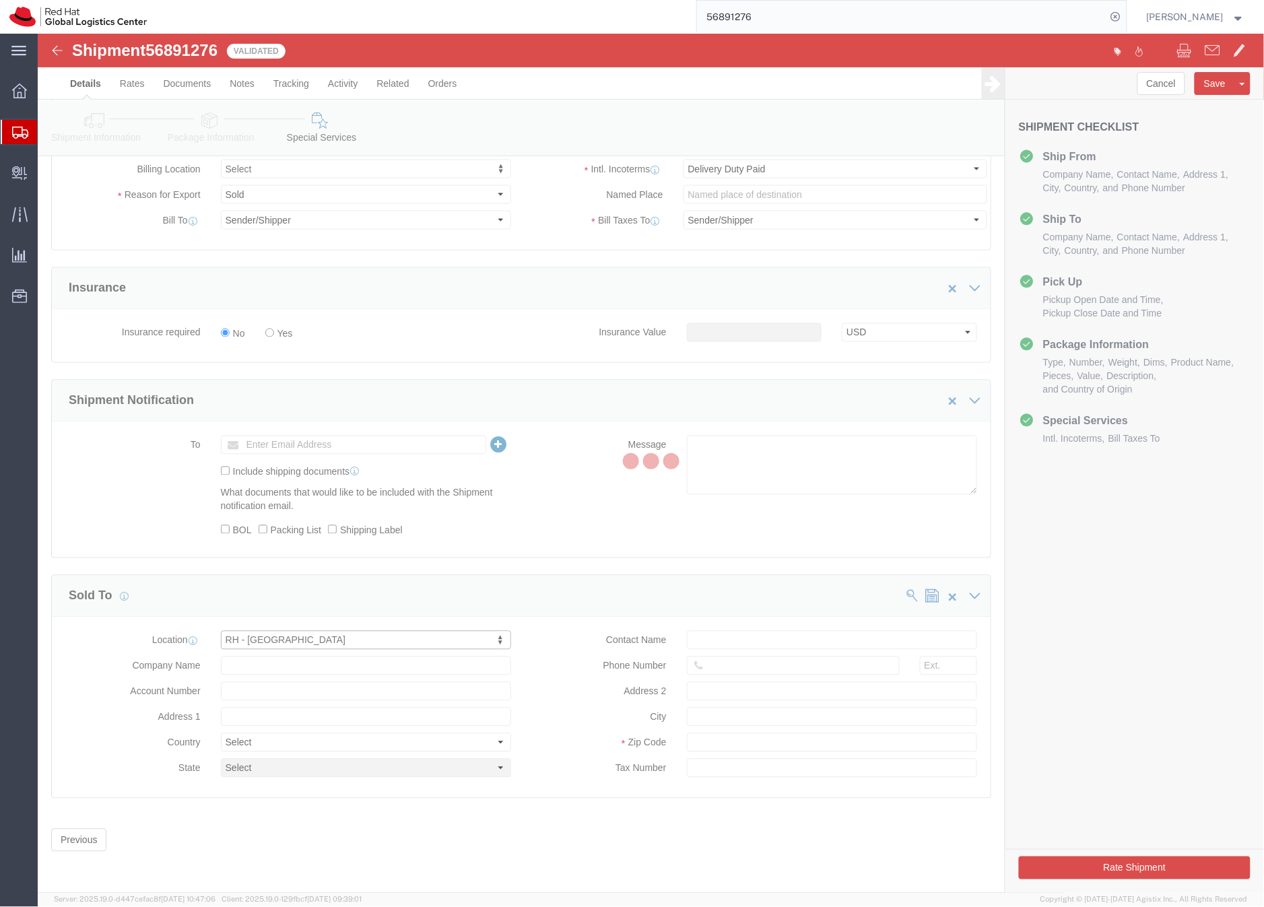
type input "Red Hat, S.L.U."
type input "Torre de Cristal, Piso 17"
select select "ES"
type input "34 914 14 88 00"
type input "[STREET_ADDRESS]"
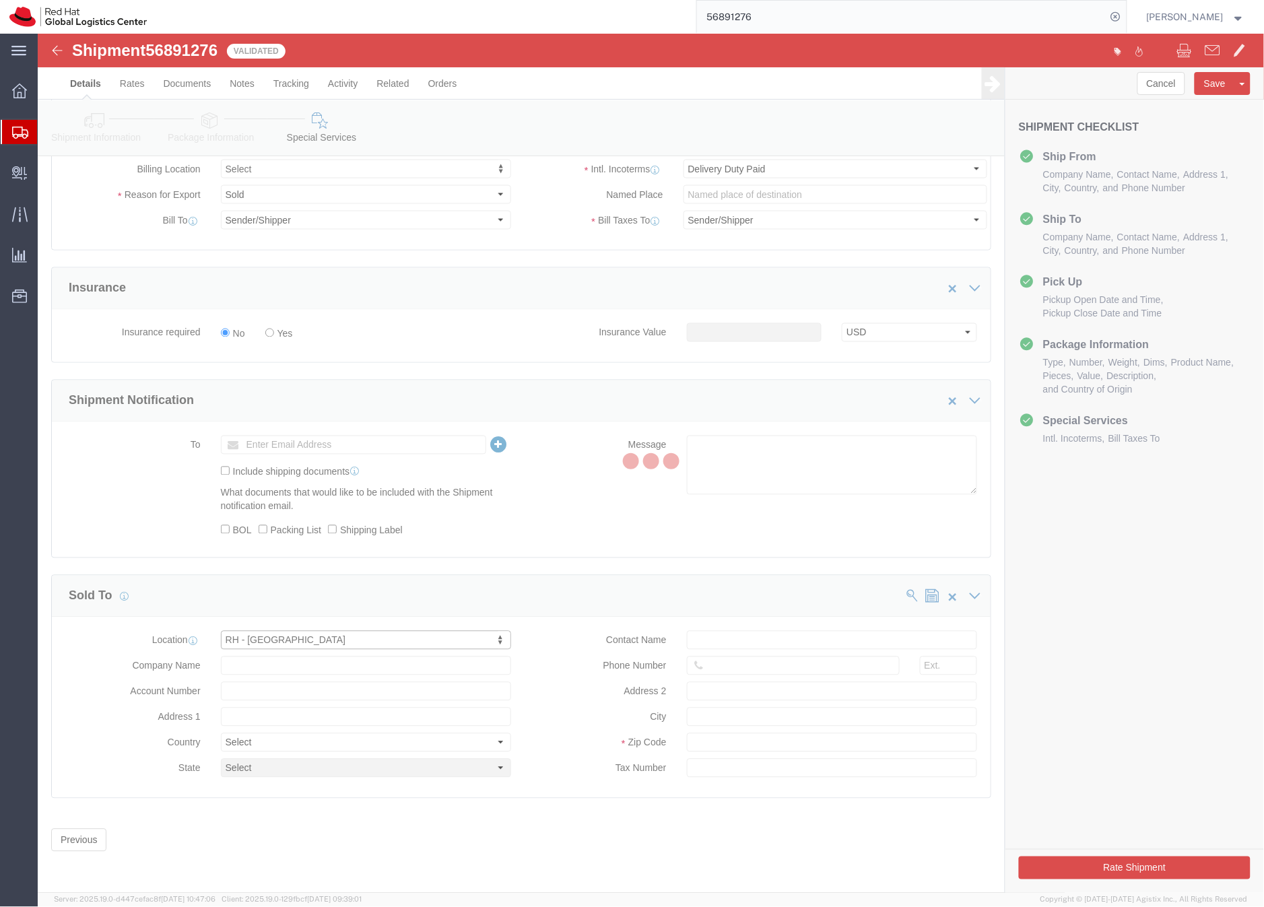
type input "[GEOGRAPHIC_DATA]"
type input "28046"
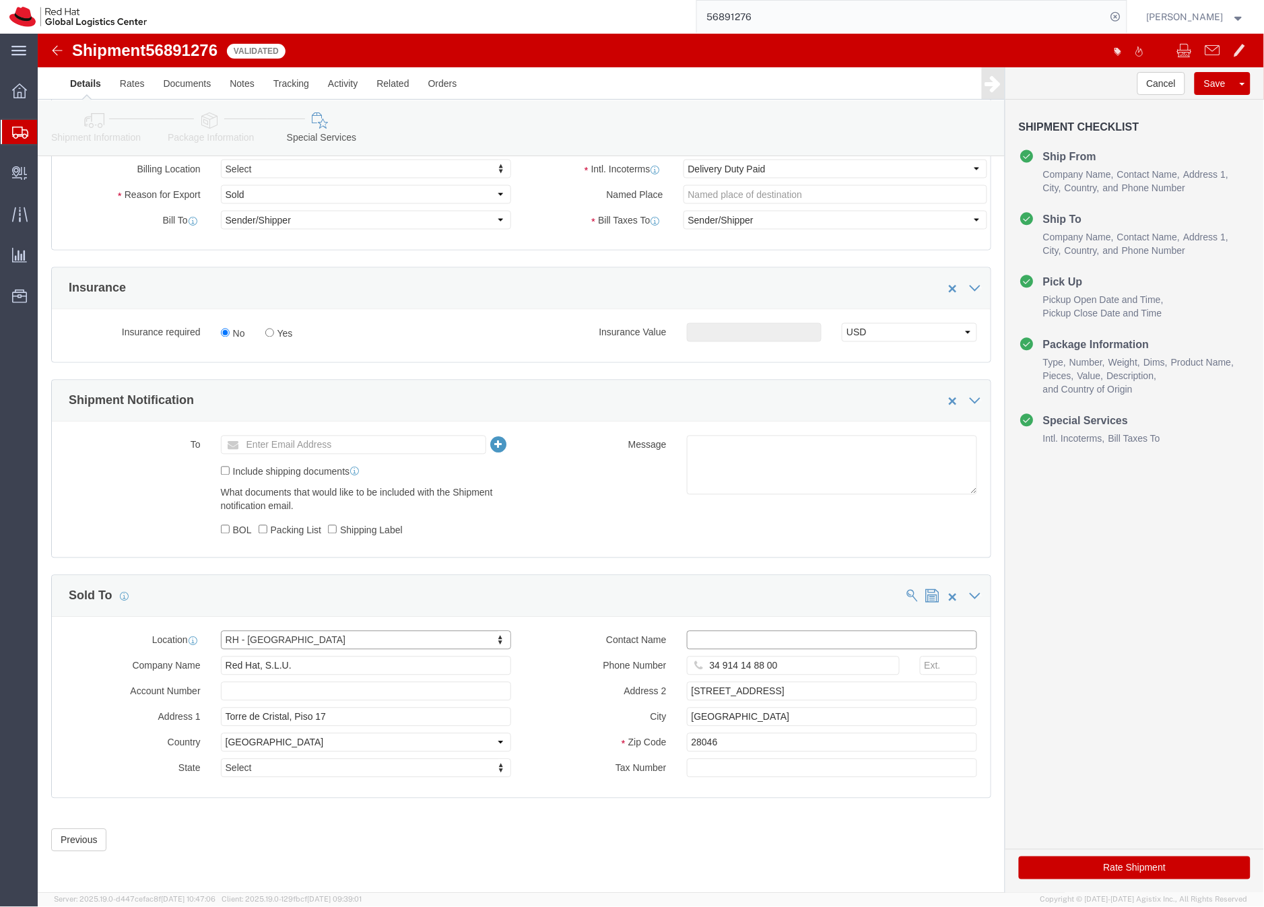
click input "text"
type input "[EMAIL_ADDRESS][DOMAIN_NAME]"
click button "Rate Shipment"
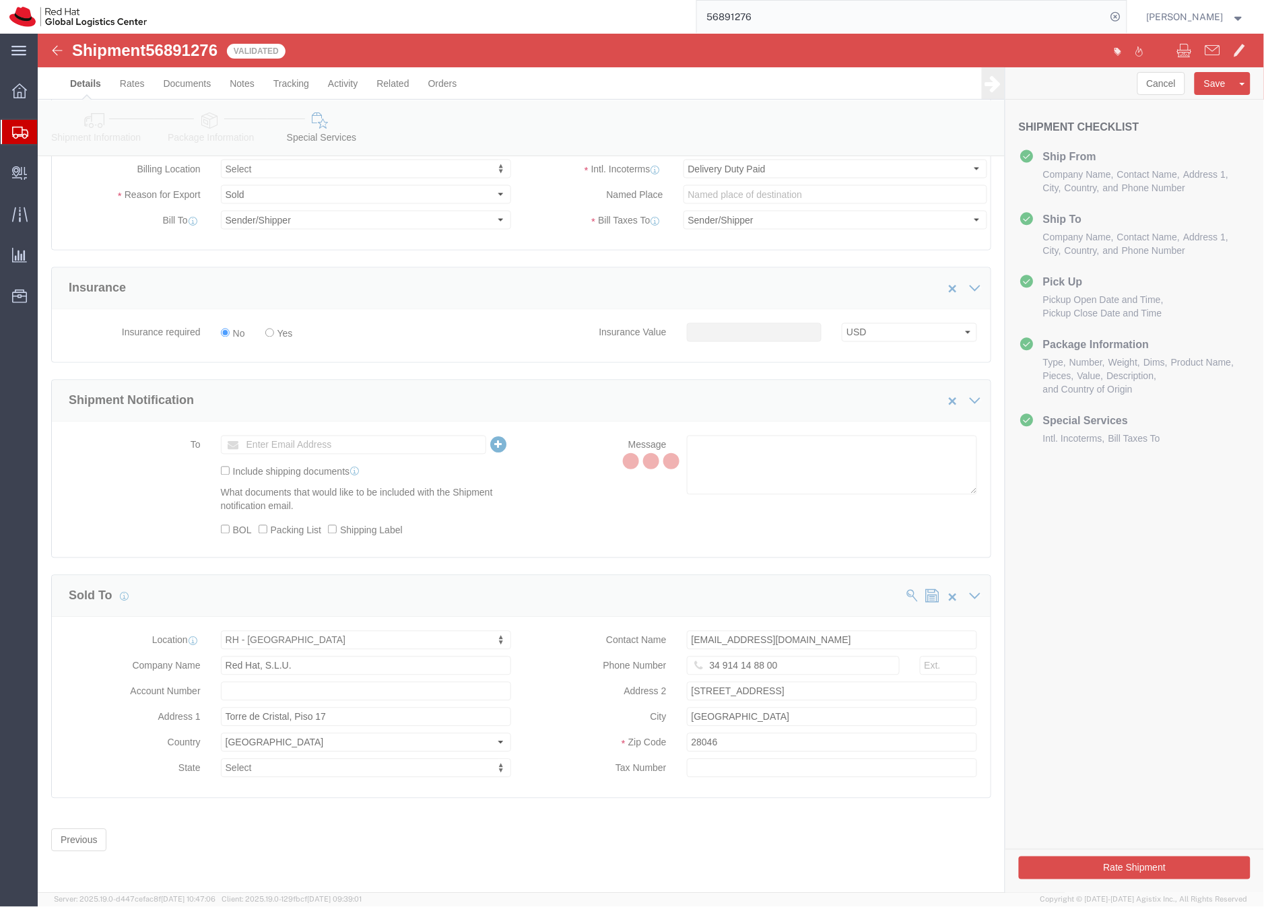
scroll to position [0, 0]
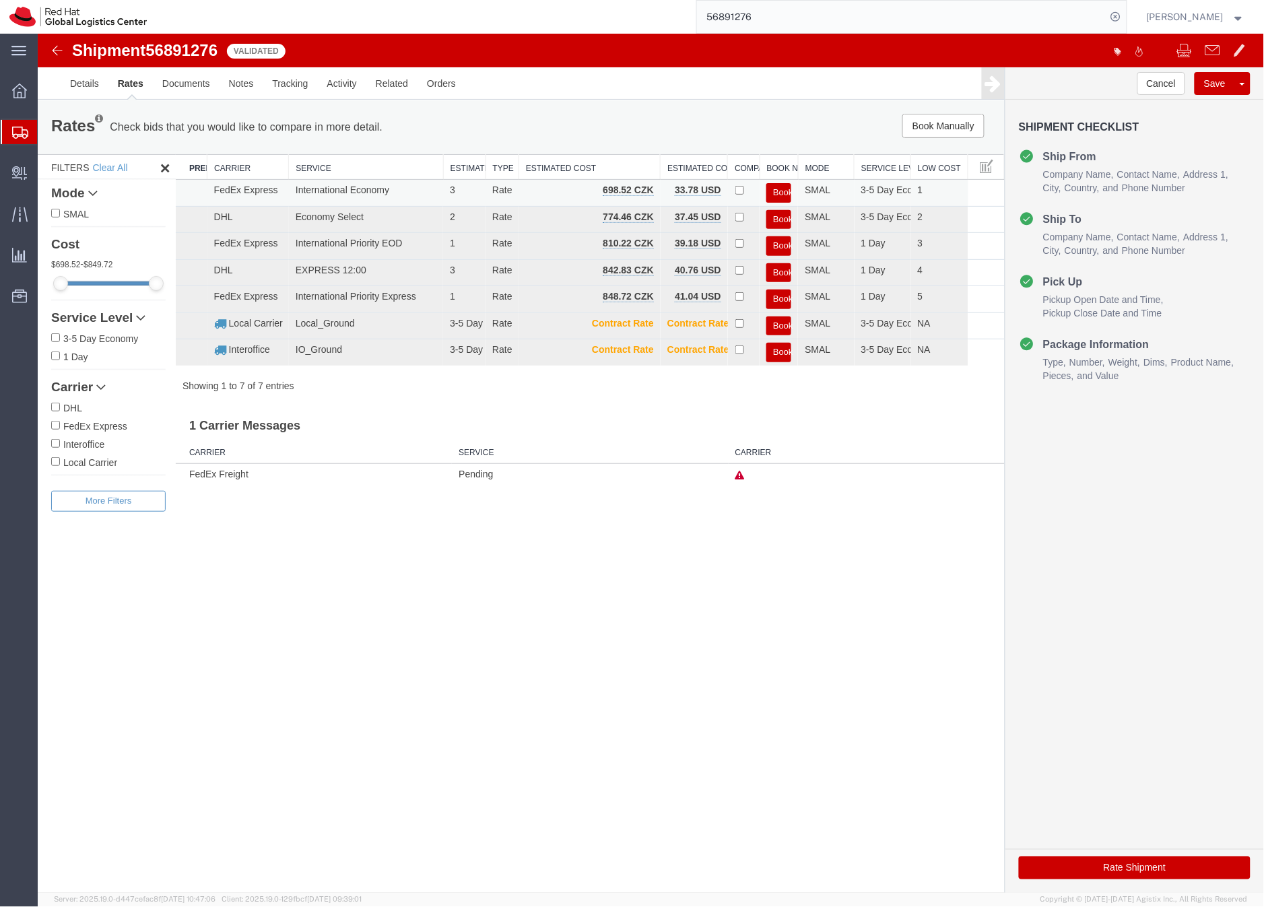
click at [779, 191] on button "Book" at bounding box center [778, 193] width 25 height 20
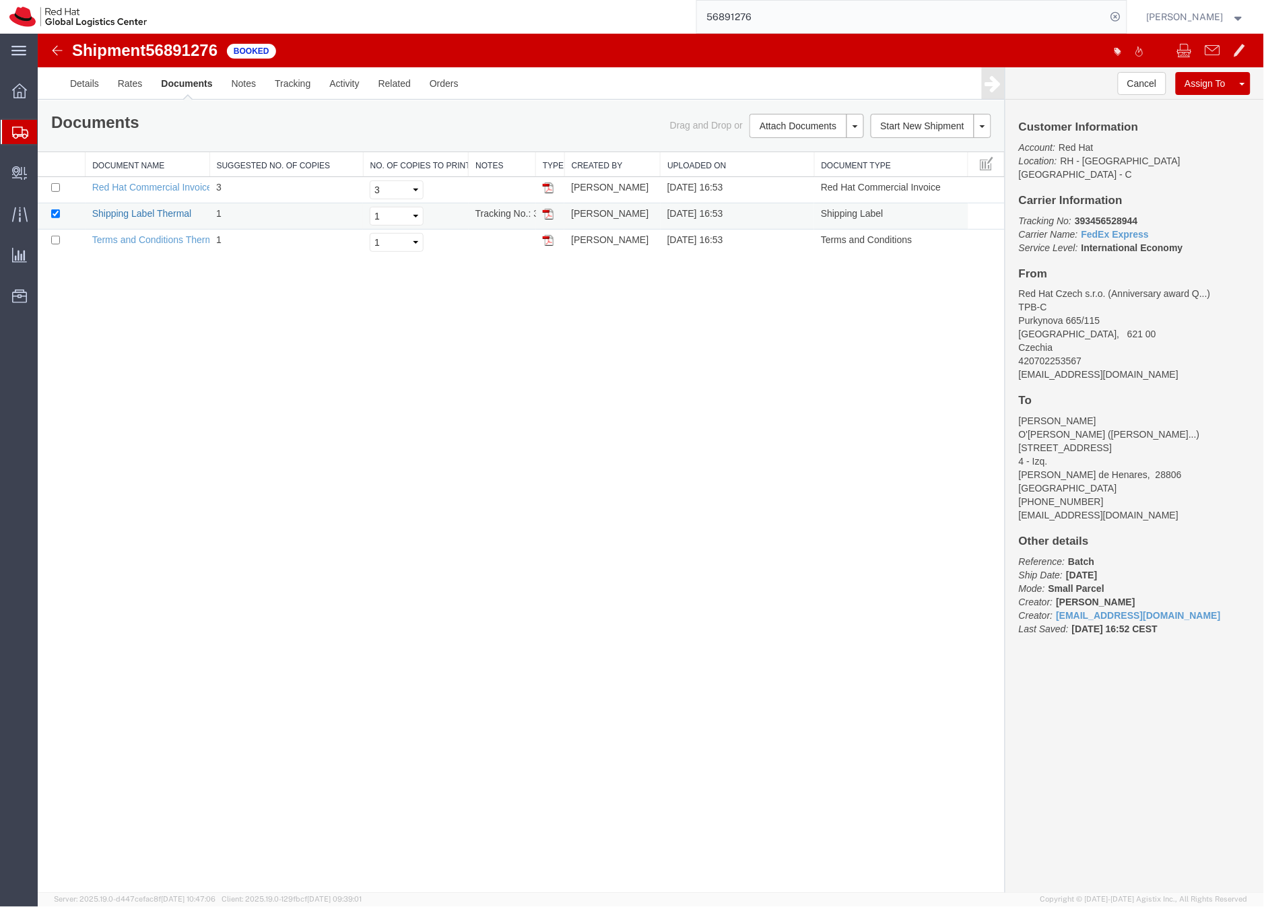
click at [147, 214] on link "Shipping Label Thermal" at bounding box center [142, 212] width 100 height 11
click at [18, 135] on icon at bounding box center [20, 133] width 16 height 12
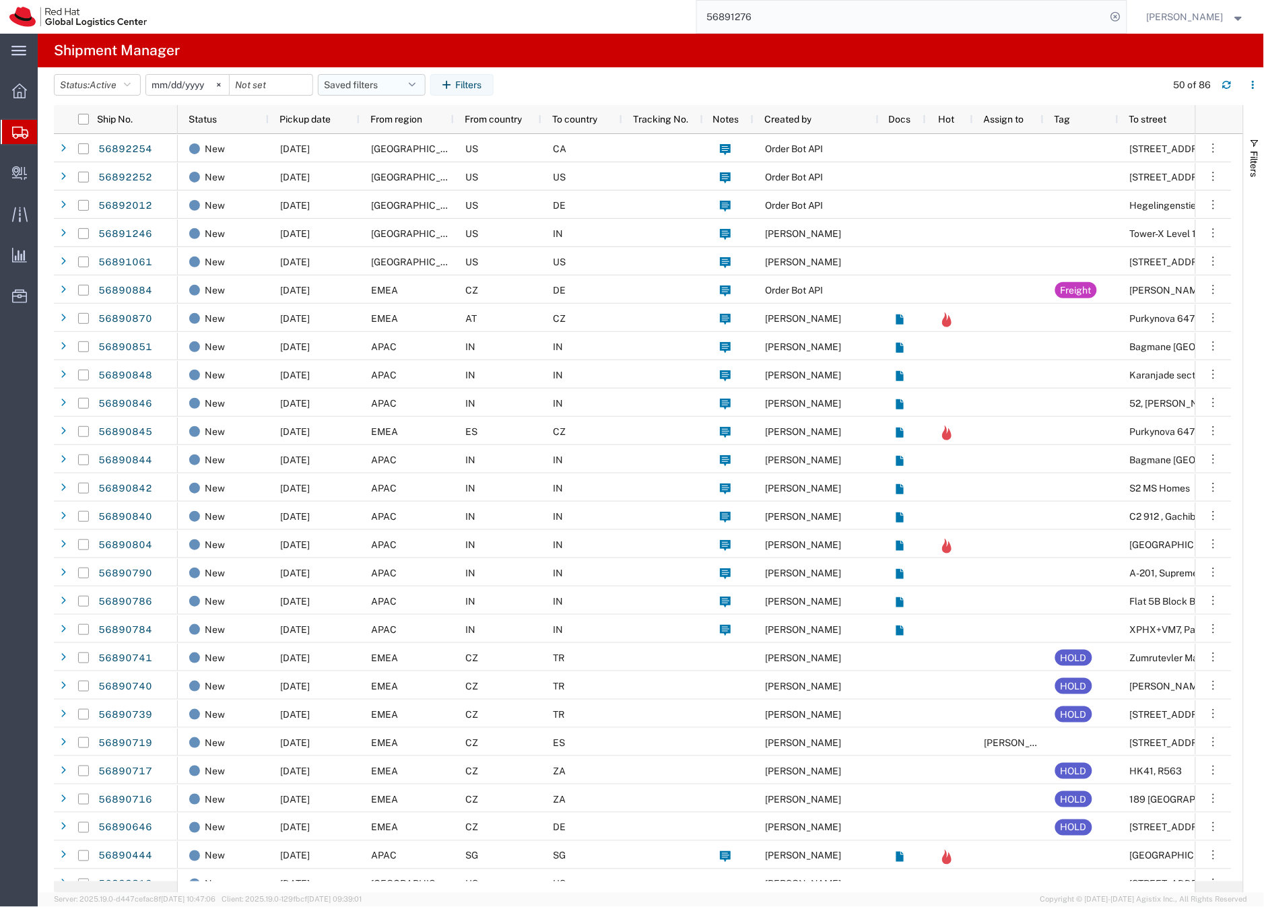
click at [374, 84] on button "Saved filters" at bounding box center [372, 85] width 108 height 22
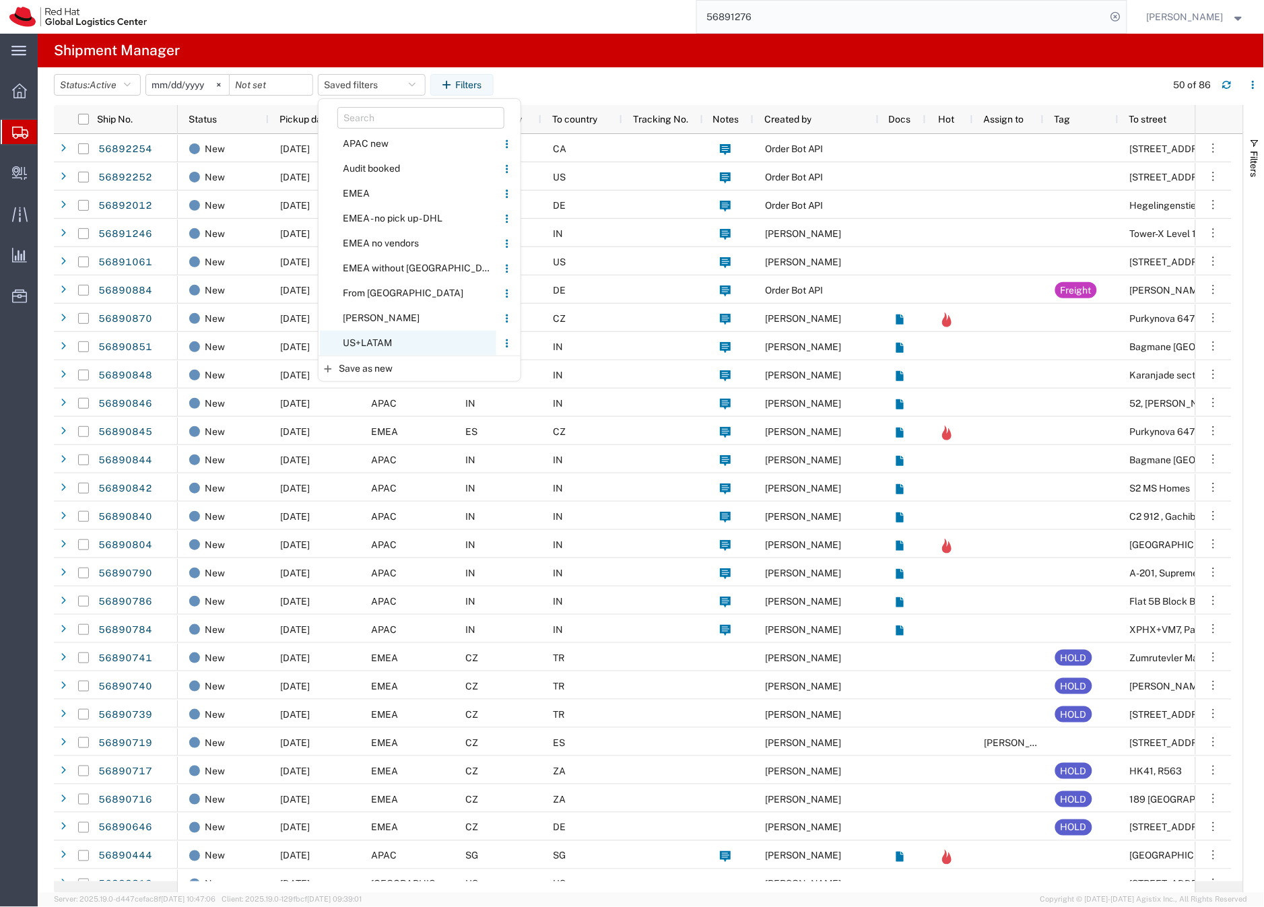
click at [372, 339] on span "US+LATAM" at bounding box center [408, 343] width 176 height 25
type input "[DATE]"
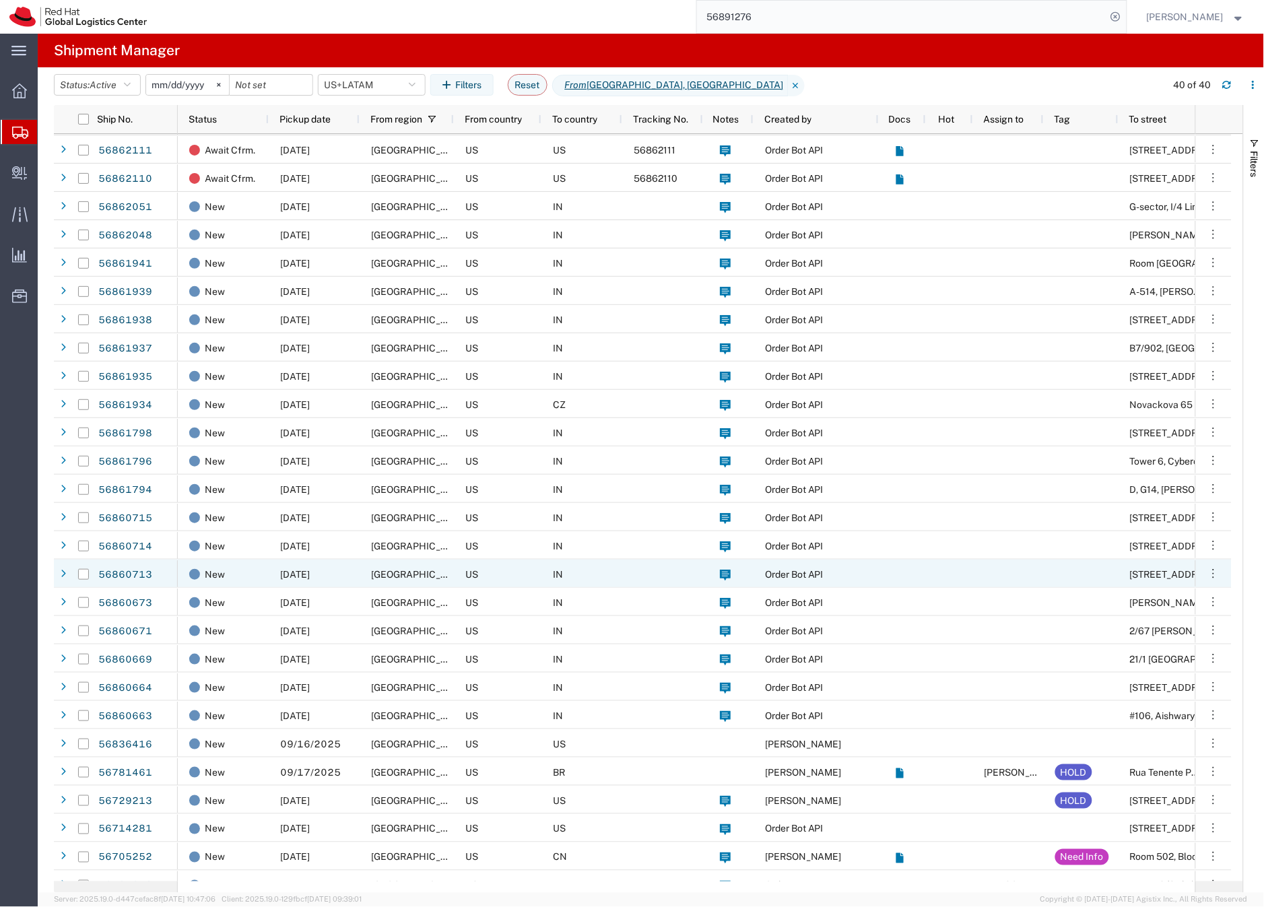
scroll to position [383, 0]
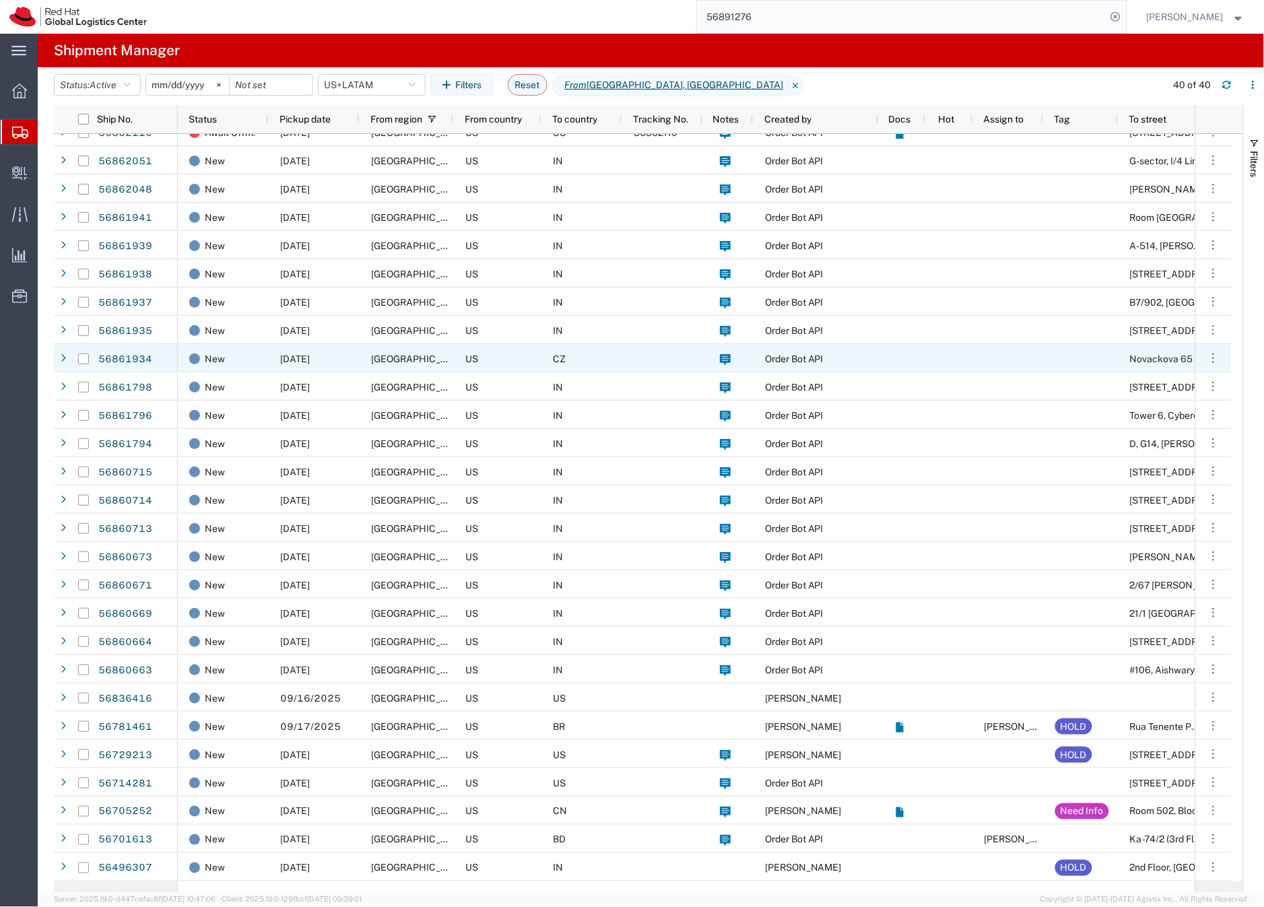
click at [505, 357] on div "US" at bounding box center [498, 358] width 88 height 28
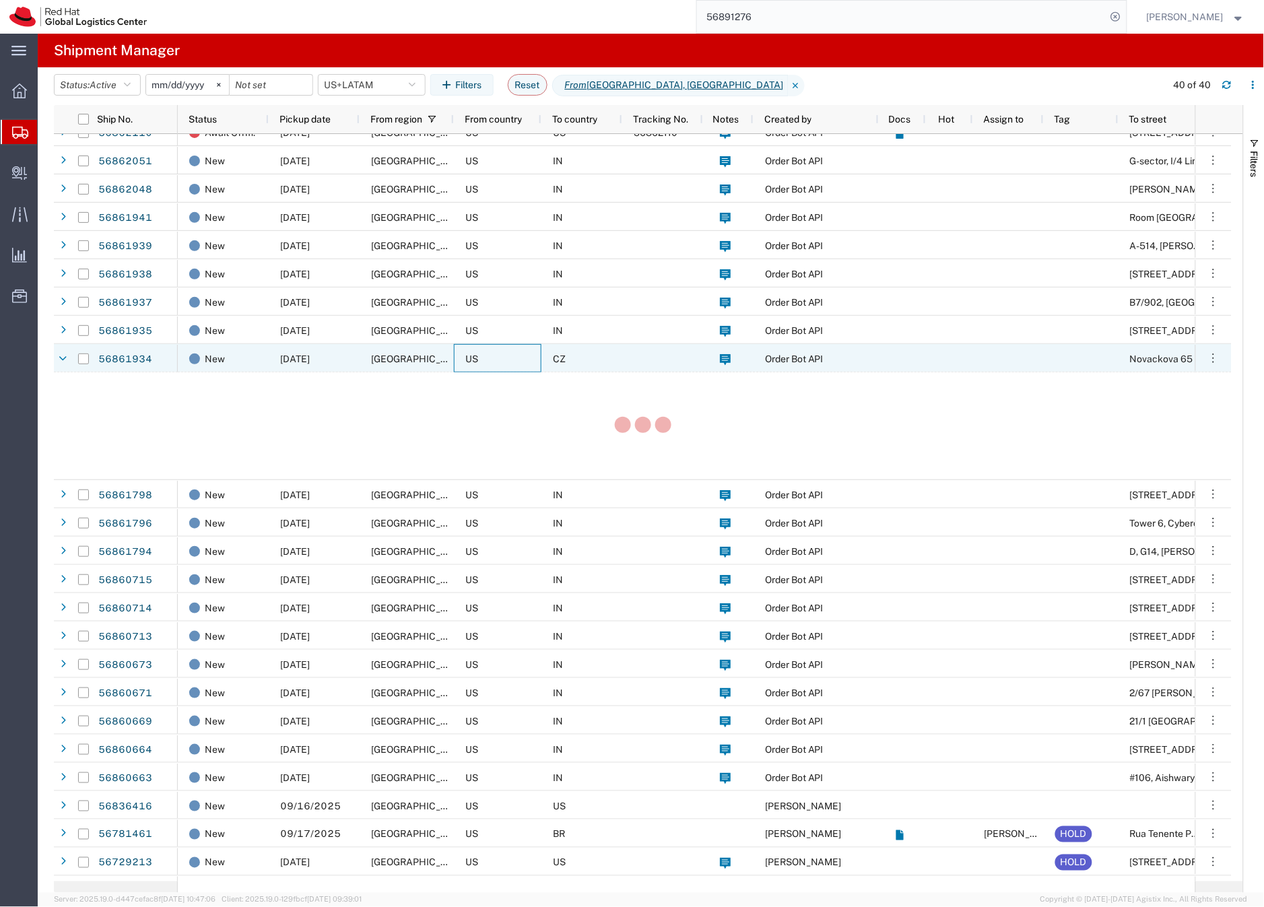
scroll to position [384, 0]
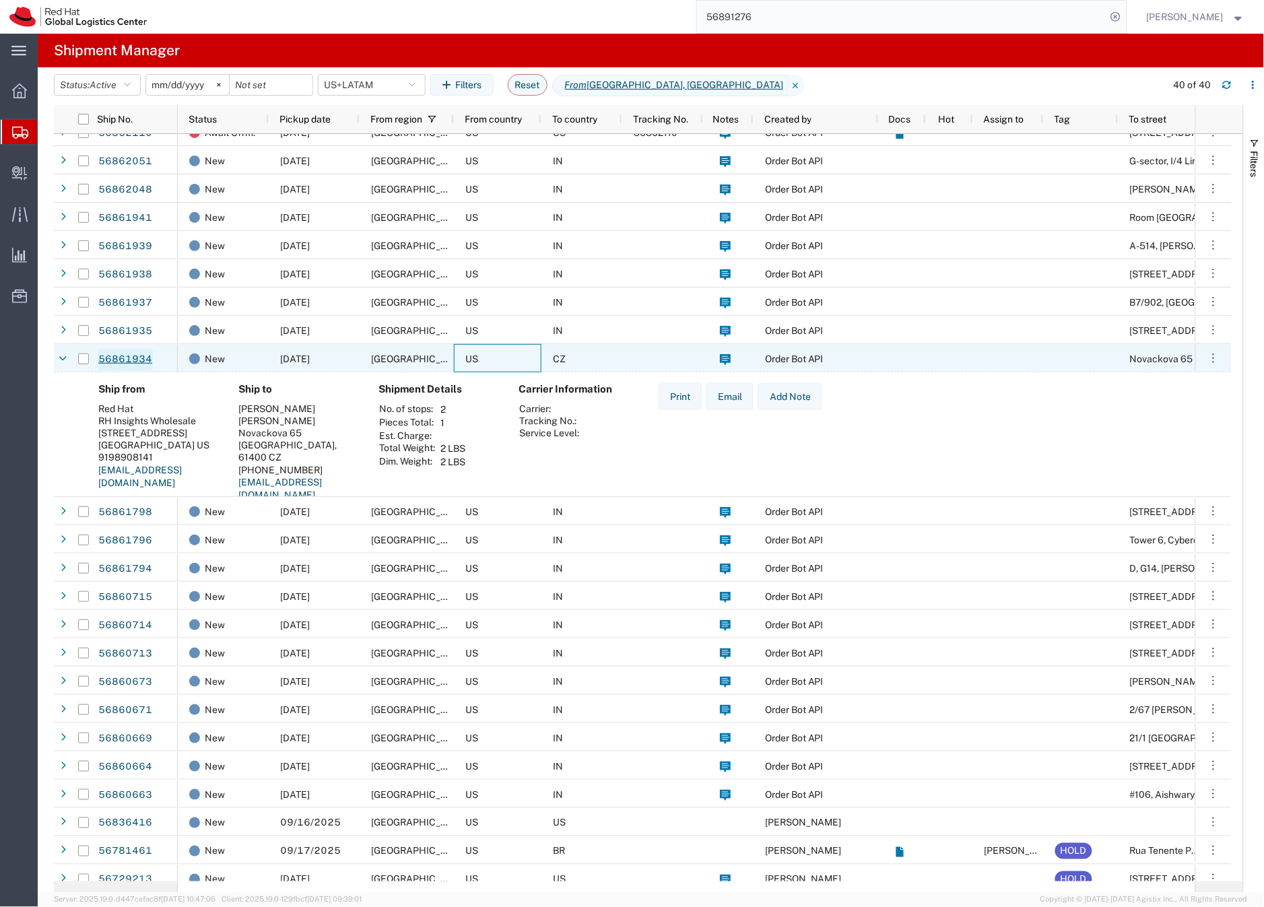
click at [135, 358] on link "56861934" at bounding box center [125, 360] width 55 height 22
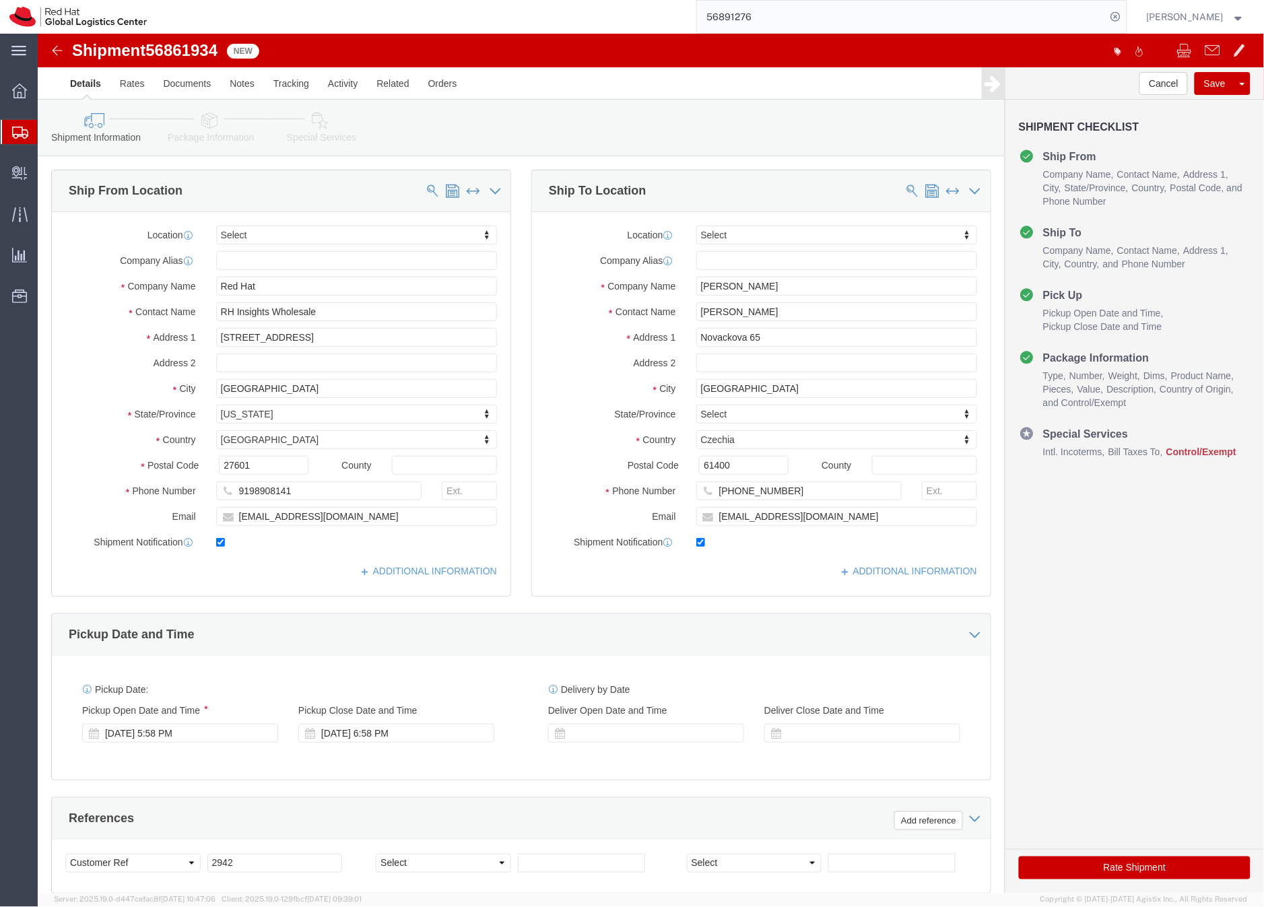
select select
click input "[EMAIL_ADDRESS][DOMAIN_NAME]"
type input "[EMAIL_ADDRESS][DOMAIN_NAME],[EMAIL_ADDRESS][DOMAIN_NAME]"
click icon
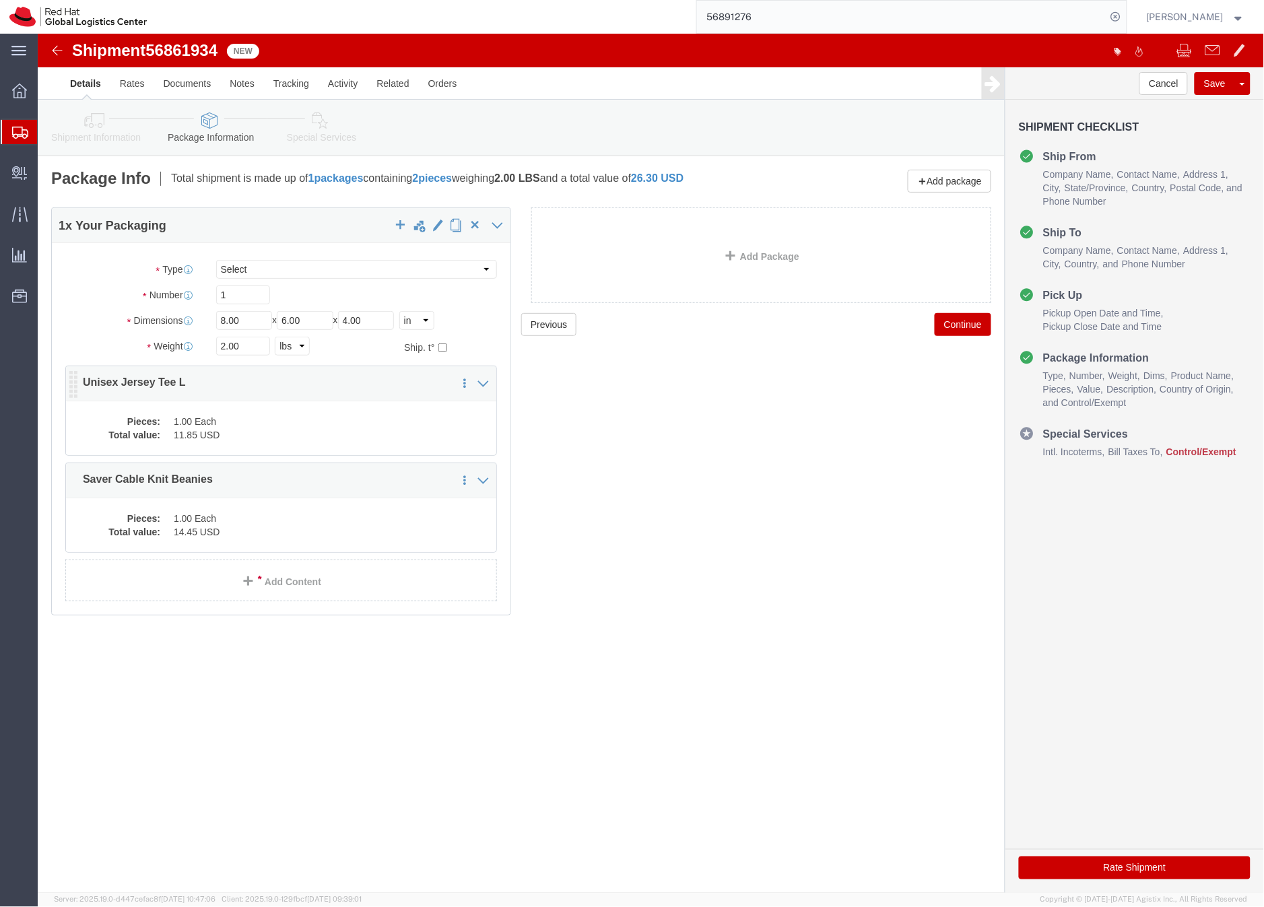
click dd "1.00 Each"
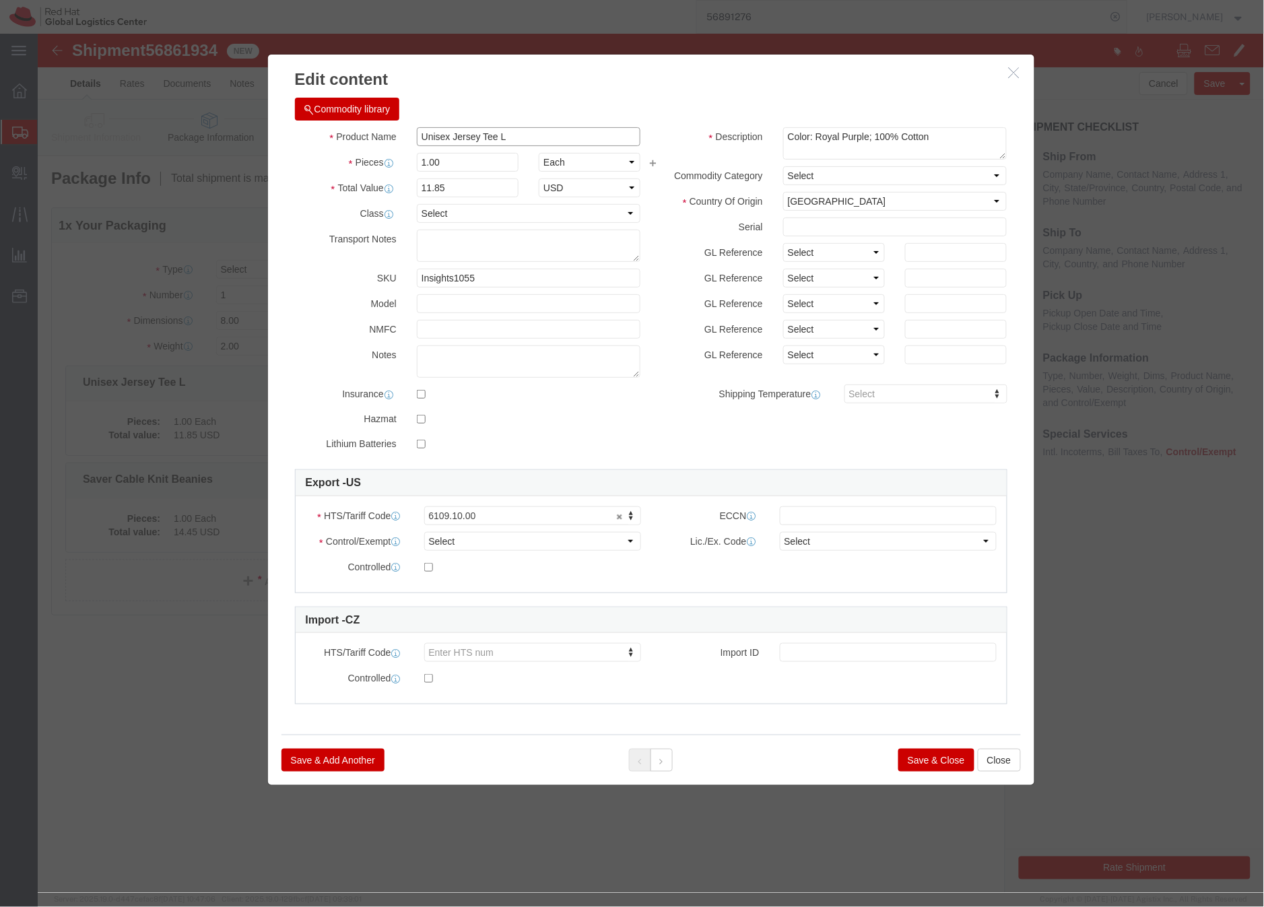
click input "Unisex Jersey Tee L"
type input "Unisex Jersey T-shirt"
drag, startPoint x: 839, startPoint y: 100, endPoint x: 746, endPoint y: 102, distance: 93.0
click textarea "Color: Royal Purple; 100% Cotton"
type textarea "Red Hat branded,100% Cotton"
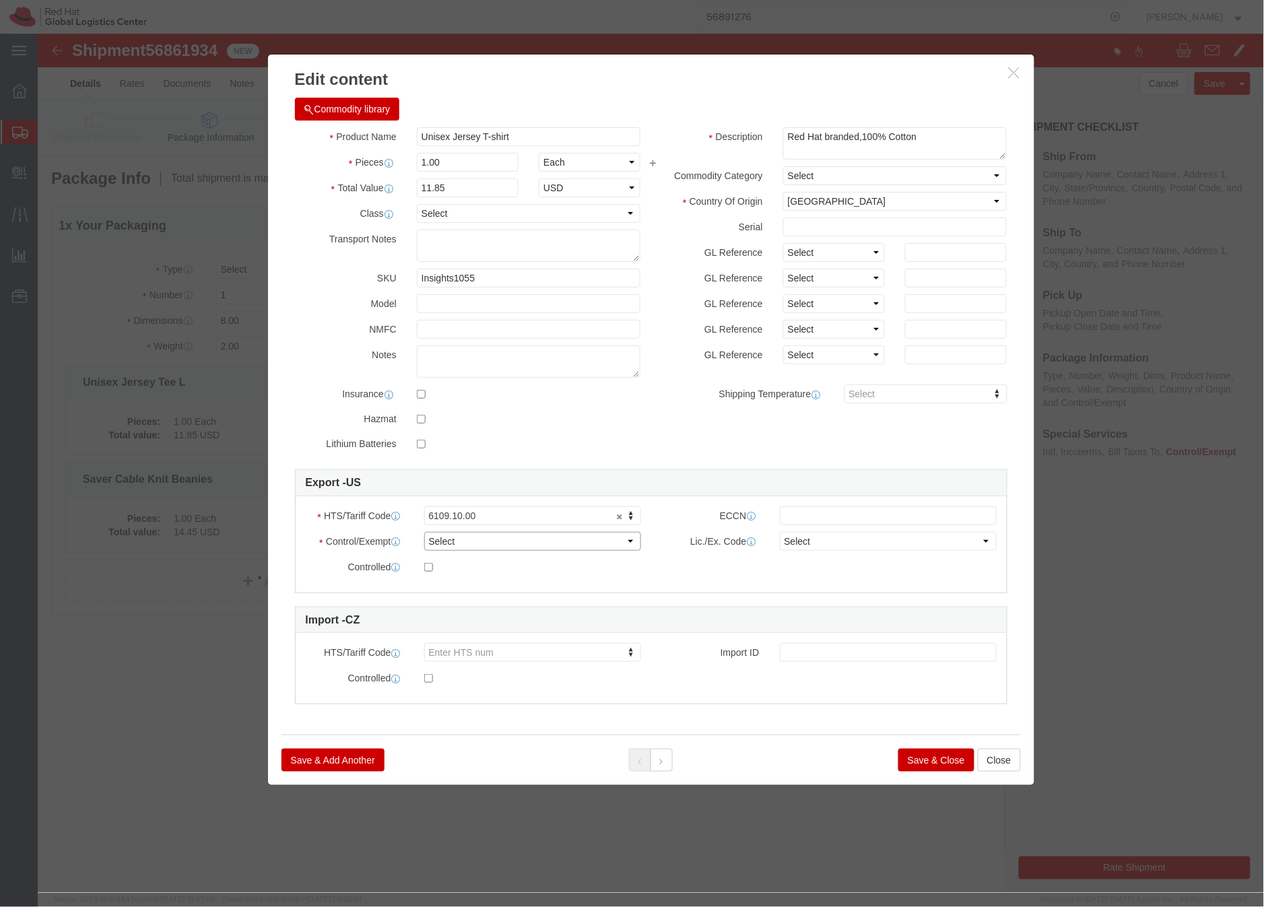
click select "Select ATF BIS DEA EPA FDA FTR ITAR OFAC Other (OPA)"
select select "FTR"
click select "Select ATF BIS DEA EPA FDA FTR ITAR OFAC Other (OPA)"
click select "Select 30.2(d)(2) 30.36 30.37(a) 30.37(f) 30.37(g) 30.37(h) 30.37(i) 30.37(j) 3…"
select select "30.37(a)"
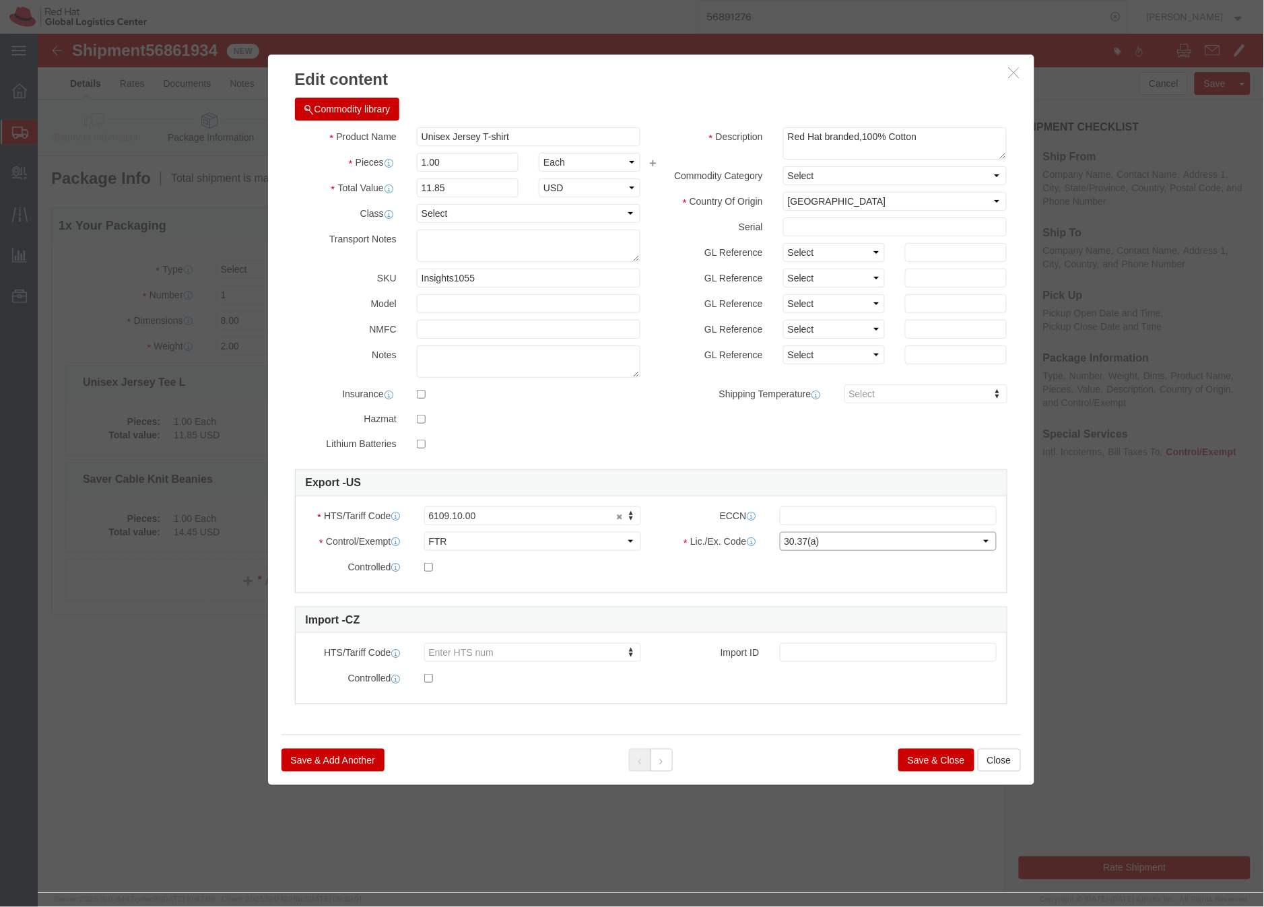
click select "Select 30.2(d)(2) 30.36 30.37(a) 30.37(f) 30.37(g) 30.37(h) 30.37(i) 30.37(j) 3…"
click button "Save & Close"
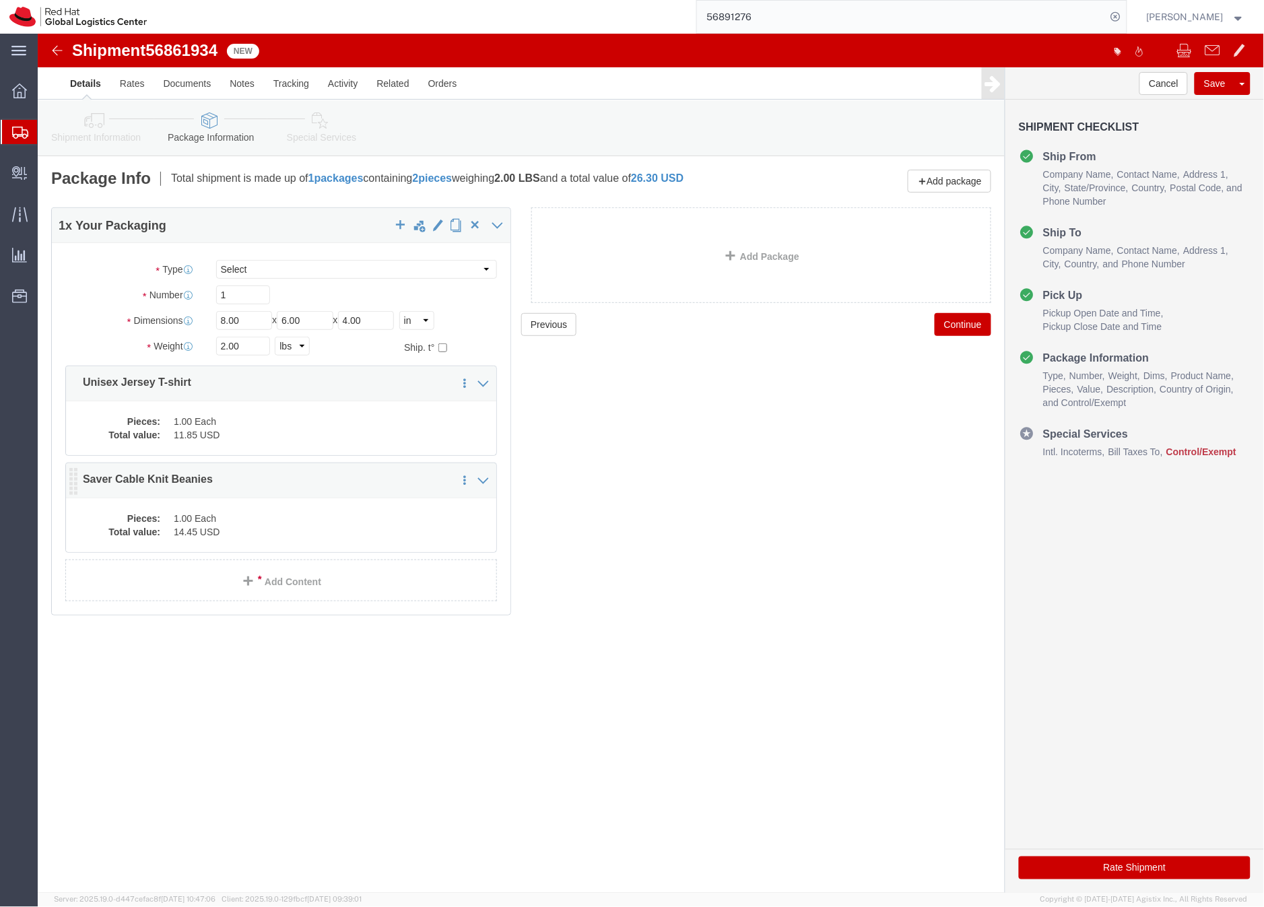
click dd "1.00 Each"
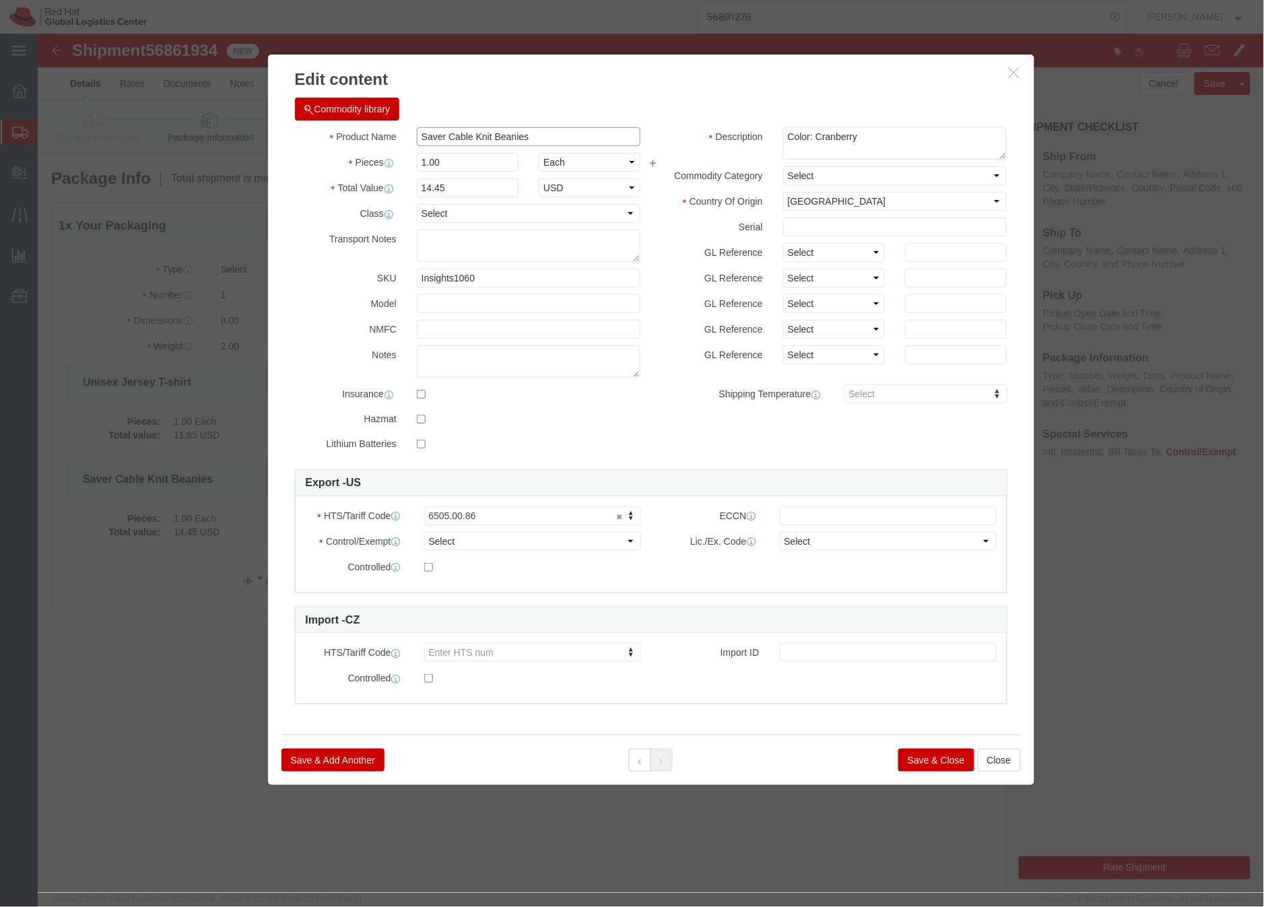
drag, startPoint x: 496, startPoint y: 102, endPoint x: 369, endPoint y: 102, distance: 127.3
click div "Saver Cable Knit Beanies"
type input "Beanie"
click textarea "Color: Cranberry"
drag, startPoint x: 826, startPoint y: 106, endPoint x: 748, endPoint y: 105, distance: 78.1
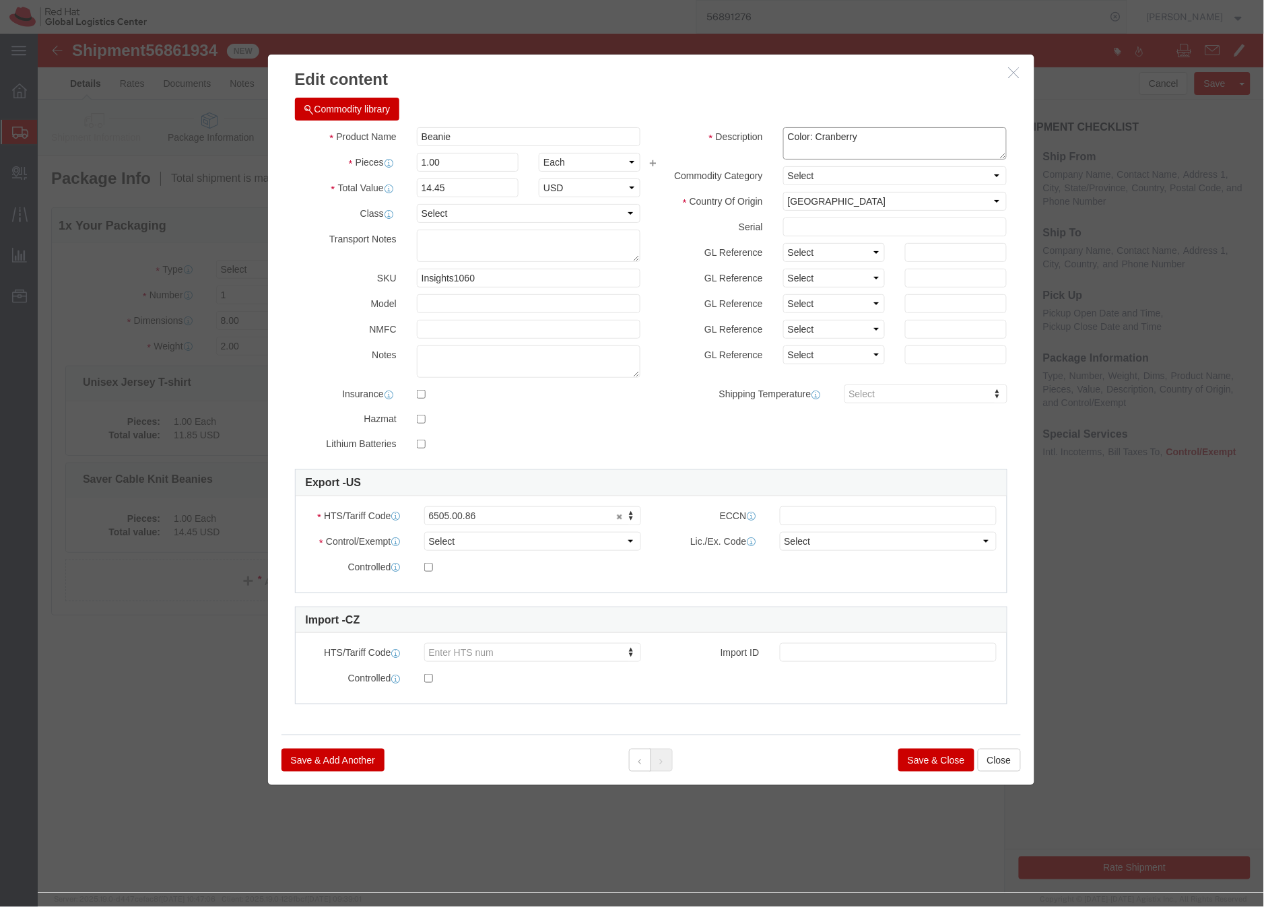
click textarea "Color: Cranberry"
type textarea "Red Hat branded, 100% cotton"
click select "Select [GEOGRAPHIC_DATA] [GEOGRAPHIC_DATA] [GEOGRAPHIC_DATA] [GEOGRAPHIC_DATA] …"
select select "CN"
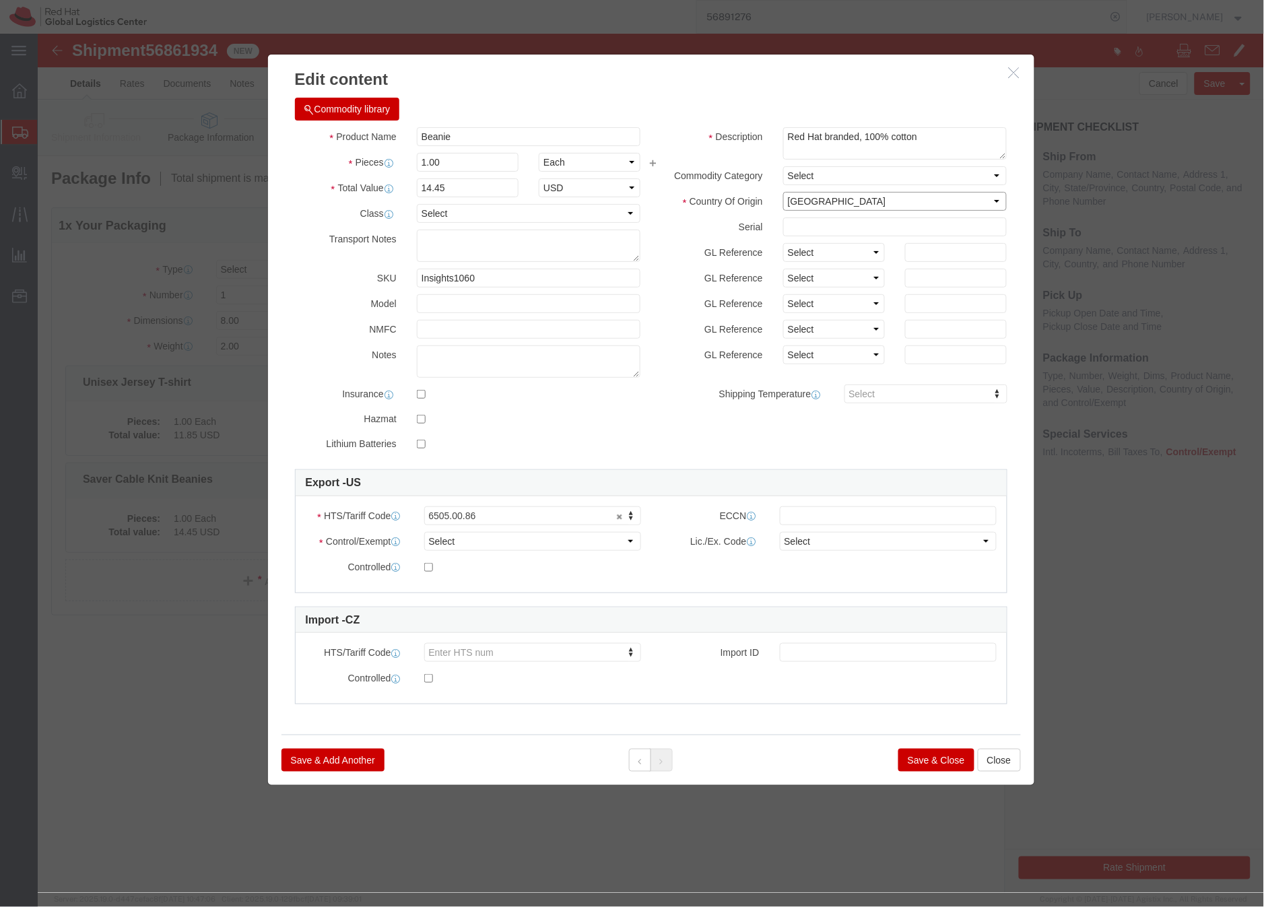
click select "Select [GEOGRAPHIC_DATA] [GEOGRAPHIC_DATA] [GEOGRAPHIC_DATA] [GEOGRAPHIC_DATA] …"
click select "Select ATF BIS DEA EPA FDA FTR ITAR OFAC Other (OPA)"
select select "FTR"
click select "Select ATF BIS DEA EPA FDA FTR ITAR OFAC Other (OPA)"
click select "Select 30.2(d)(2) 30.36 30.37(a) 30.37(f) 30.37(g) 30.37(h) 30.37(i) 30.37(j) 3…"
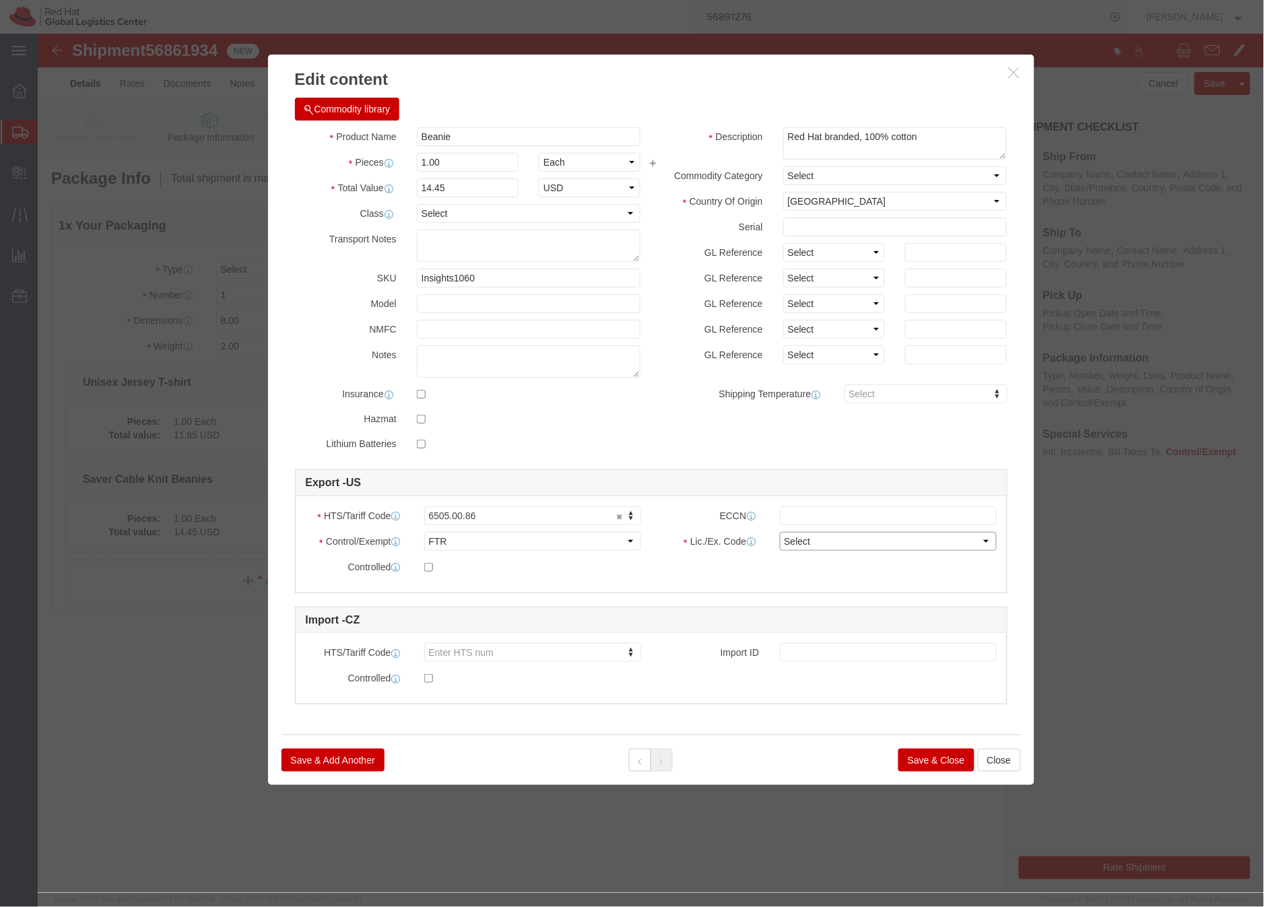
select select "30.37(a)"
click select "Select 30.2(d)(2) 30.36 30.37(a) 30.37(f) 30.37(g) 30.37(h) 30.37(i) 30.37(j) 3…"
click button "Save & Close"
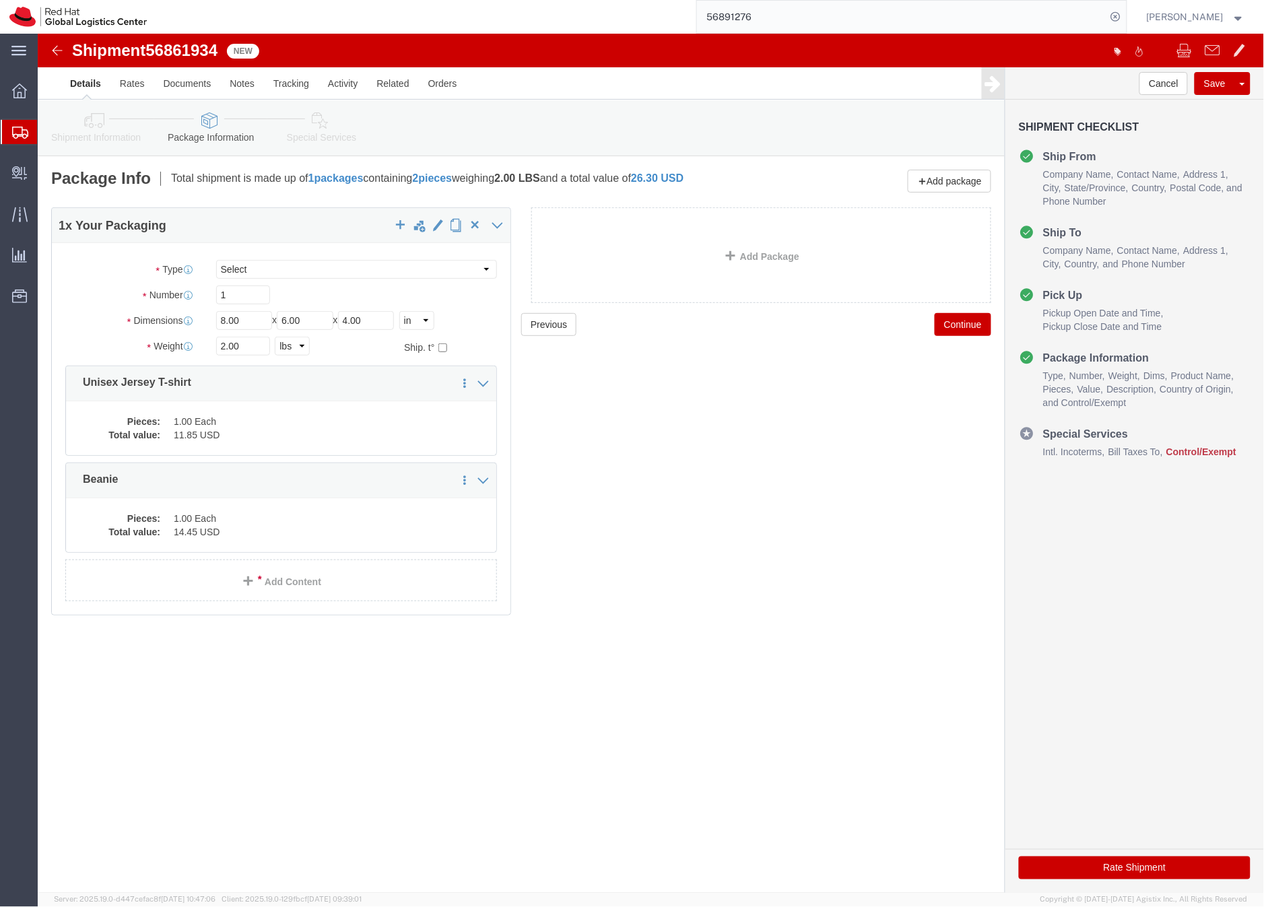
click icon
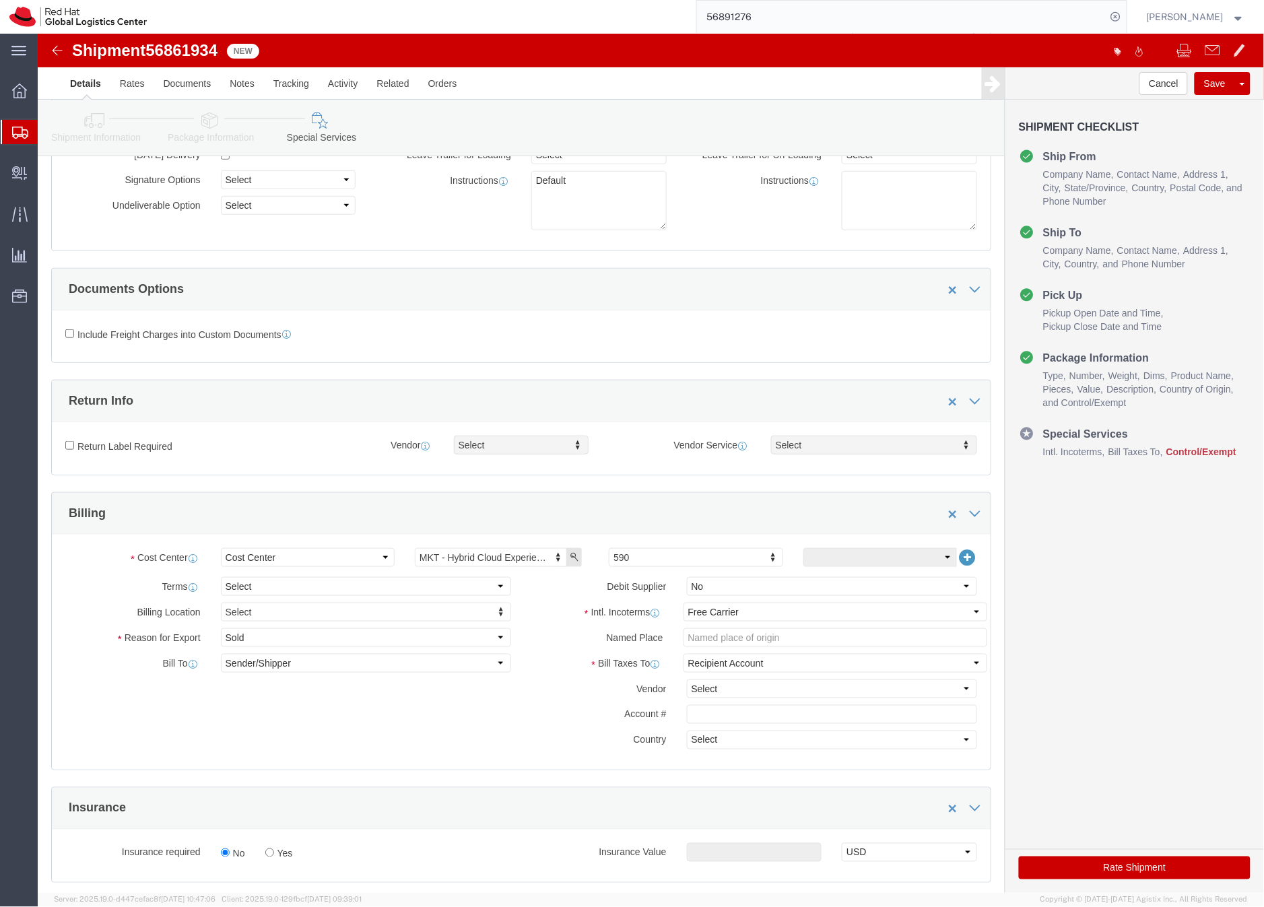
scroll to position [139, 0]
click select "Select Carriage Insurance Paid Carriage Paid To Cost and Freight Cost Insurance…"
select select "DDP"
click select "Select Carriage Insurance Paid Carriage Paid To Cost and Freight Cost Insurance…"
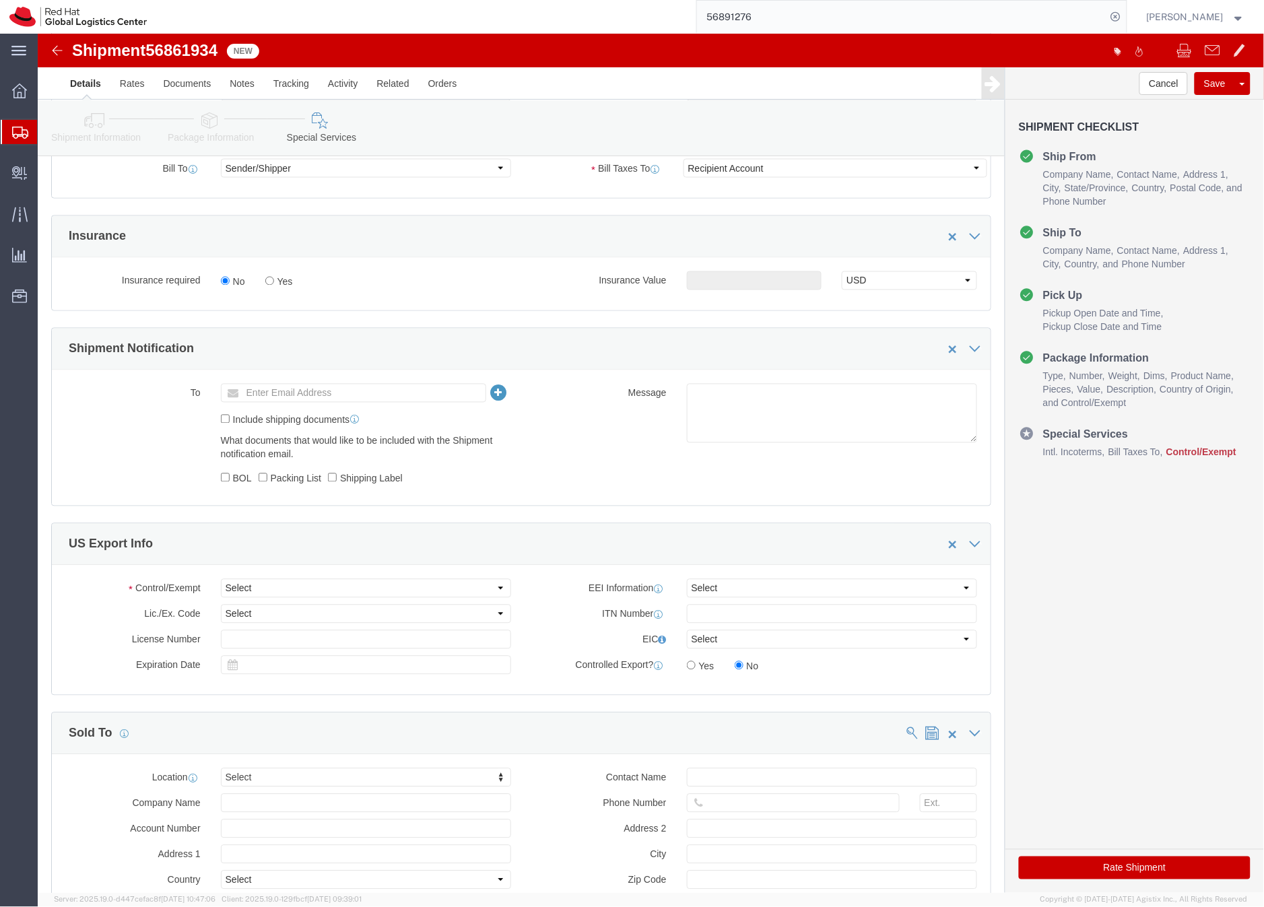
scroll to position [659, 0]
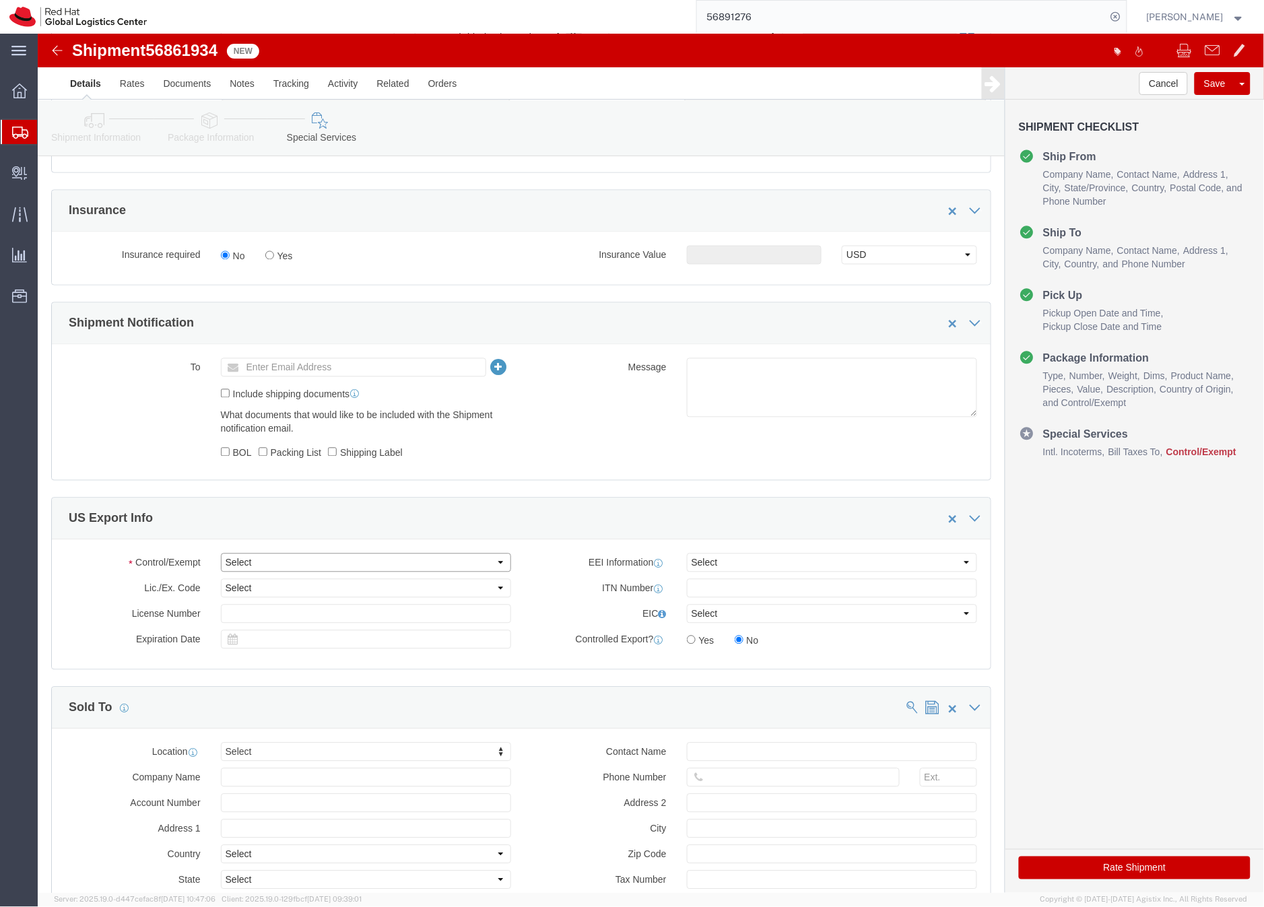
click select "Select ATF BIS DEA EPA FDA FTR ITAR OFAC Other (OPA)"
select select "FTR"
click select "Select ATF BIS DEA EPA FDA FTR ITAR OFAC Other (OPA)"
click select "Select 30.2(d)(2) 30.36 30.37(a) 30.37(f) 30.37(g) 30.37(h) 30.37(i) 30.37(j) 3…"
select select "30.37(a)"
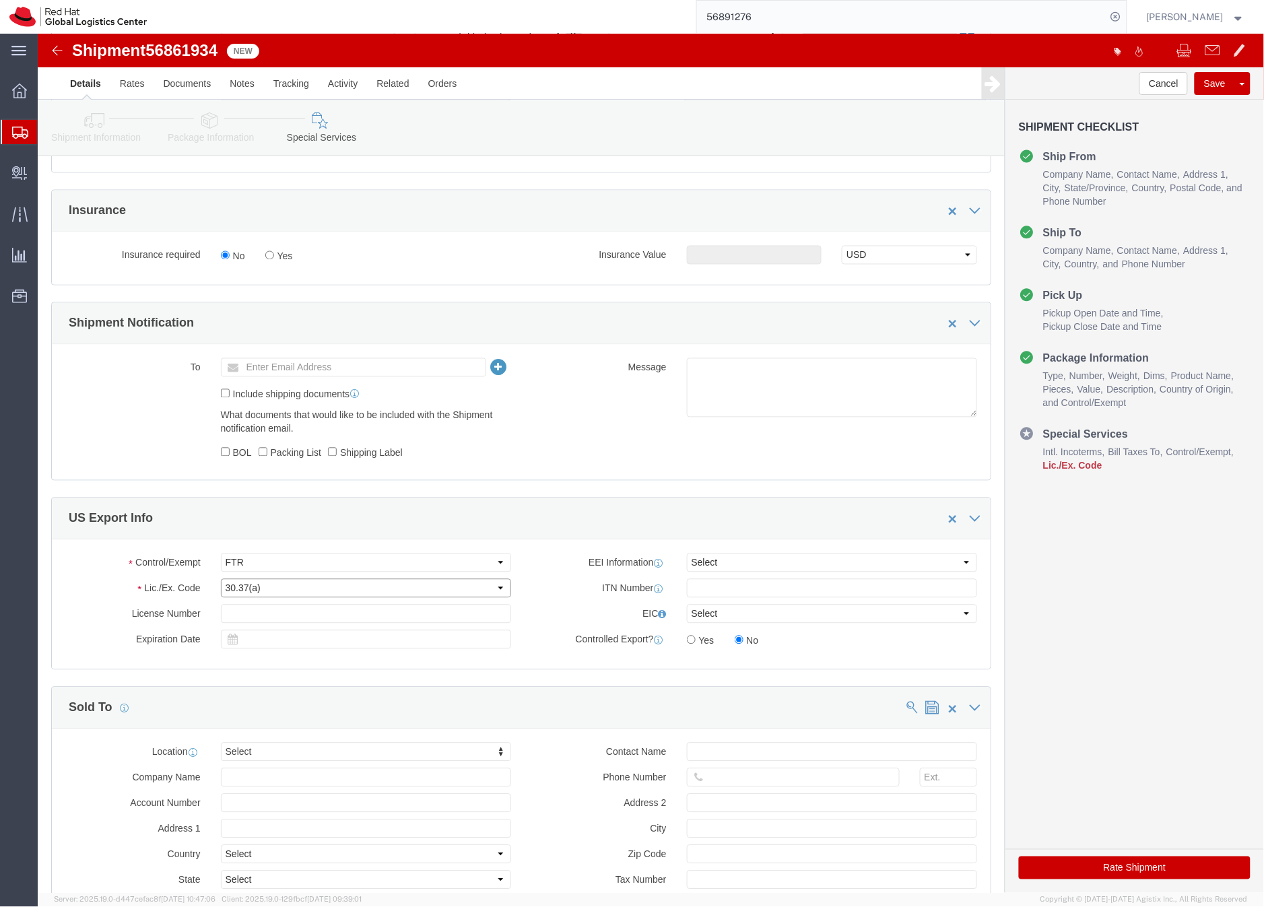
click select "Select 30.2(d)(2) 30.36 30.37(a) 30.37(f) 30.37(g) 30.37(h) 30.37(i) 30.37(j) 3…"
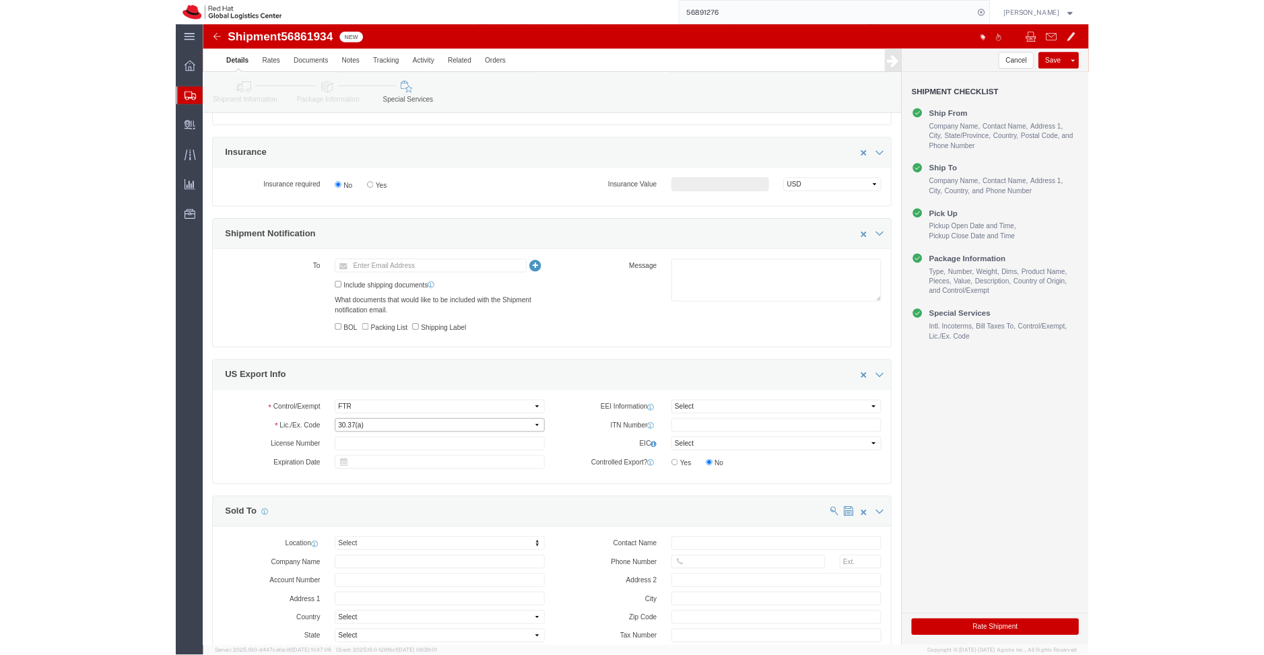
scroll to position [773, 0]
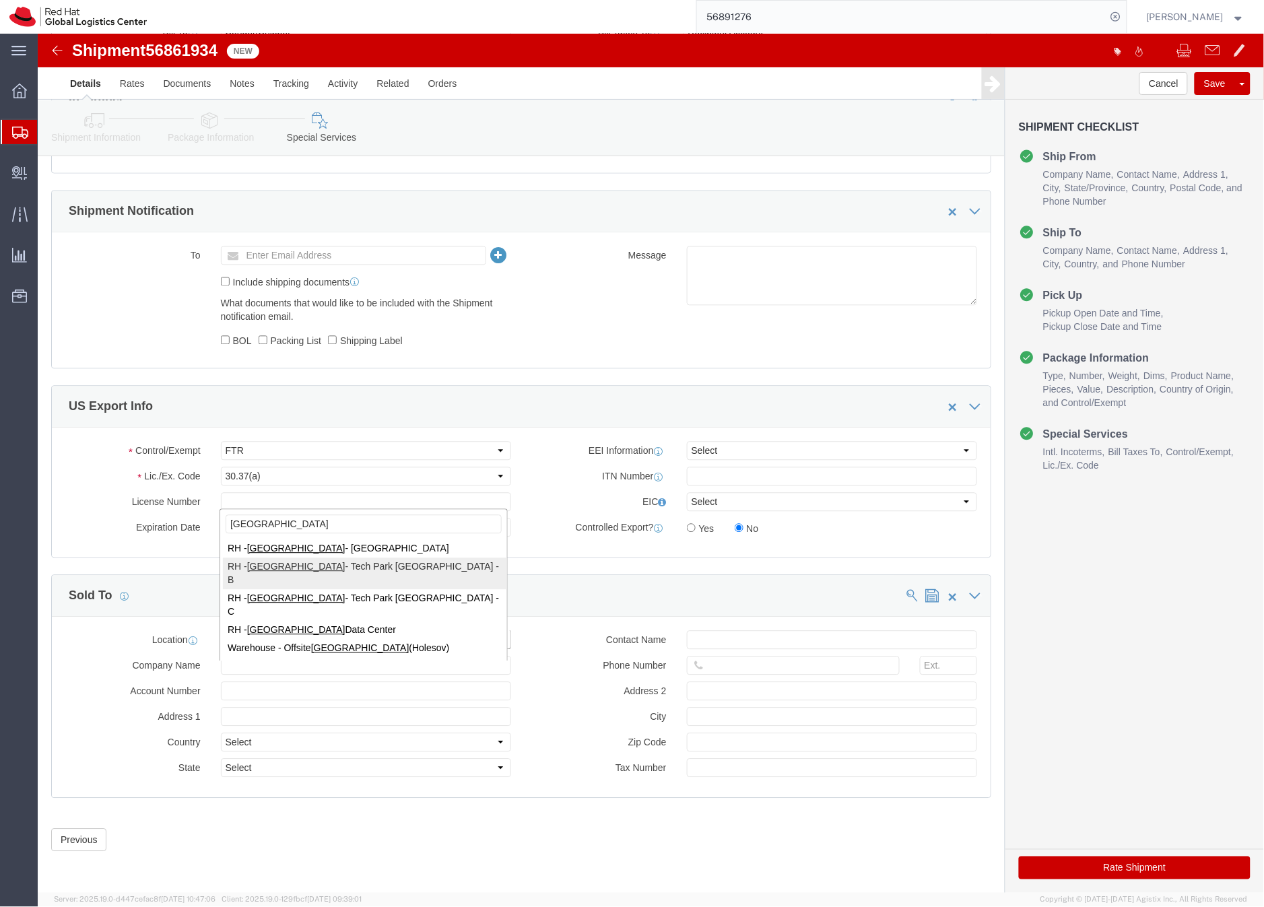
type input "[GEOGRAPHIC_DATA]"
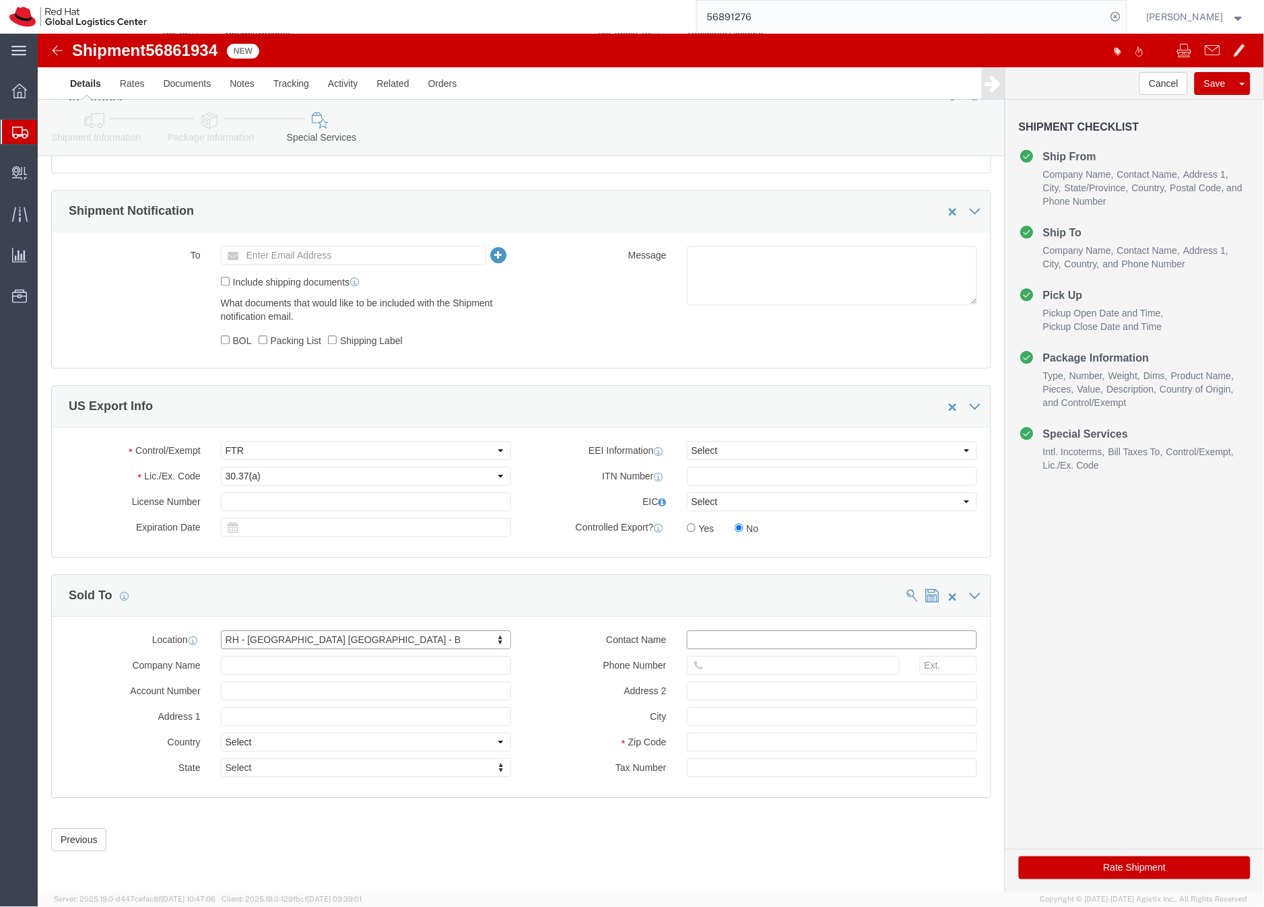
click input "text"
type input "[EMAIL_ADDRESS][DOMAIN_NAME]"
click button "Save"
